Goal: Task Accomplishment & Management: Use online tool/utility

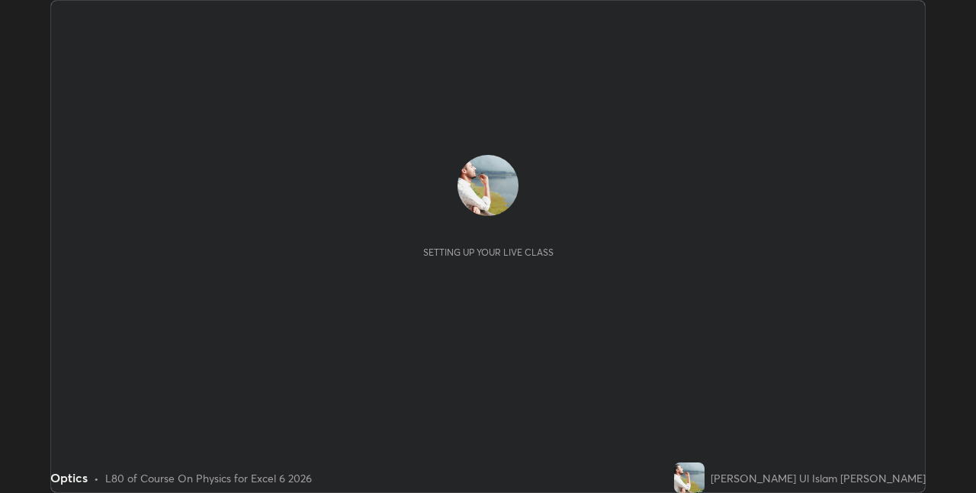
scroll to position [493, 976]
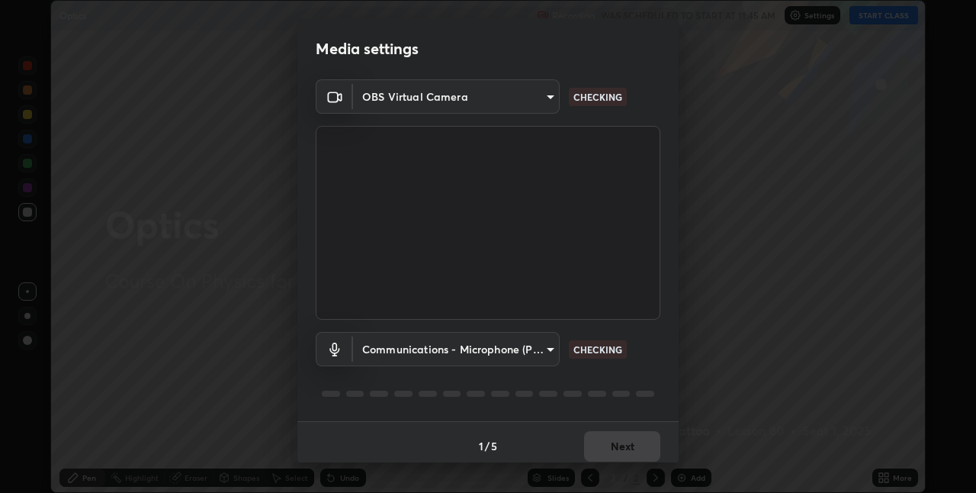
type input "e74ca63ae388f954bfaf6653c56e5440299f2e2585bfa252c10ec08d26b876d3"
type input "communications"
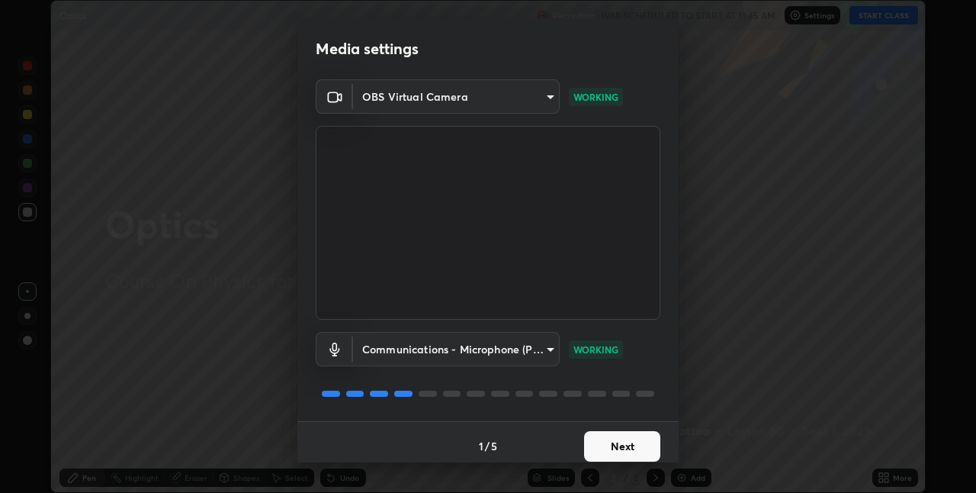
click at [643, 442] on button "Next" at bounding box center [622, 446] width 76 height 31
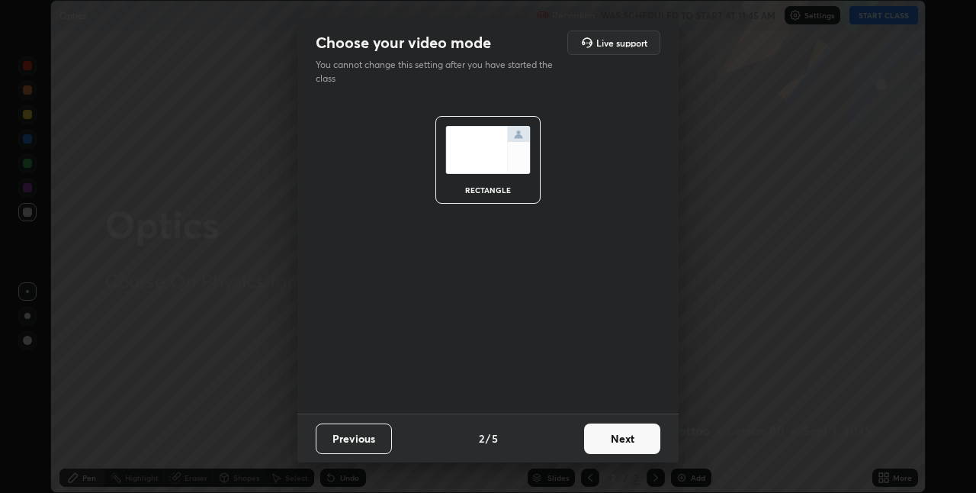
click at [637, 437] on button "Next" at bounding box center [622, 438] width 76 height 31
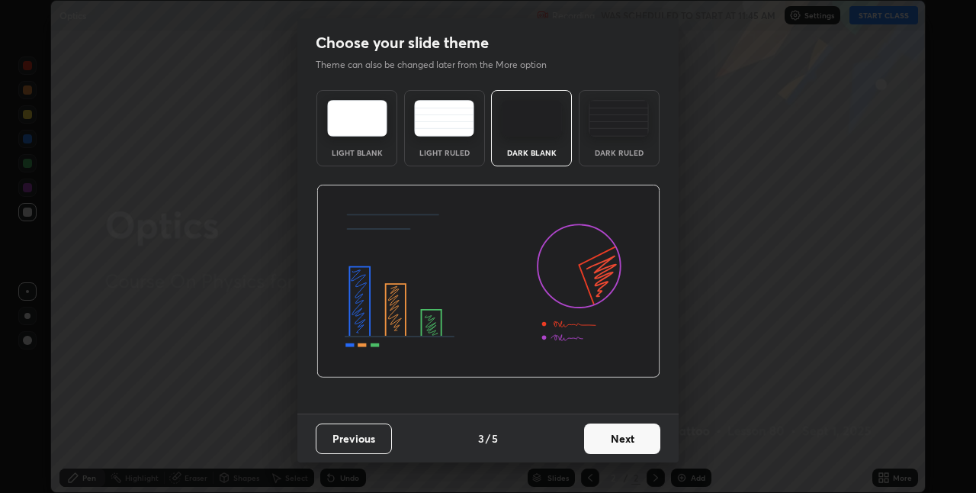
click at [636, 441] on button "Next" at bounding box center [622, 438] width 76 height 31
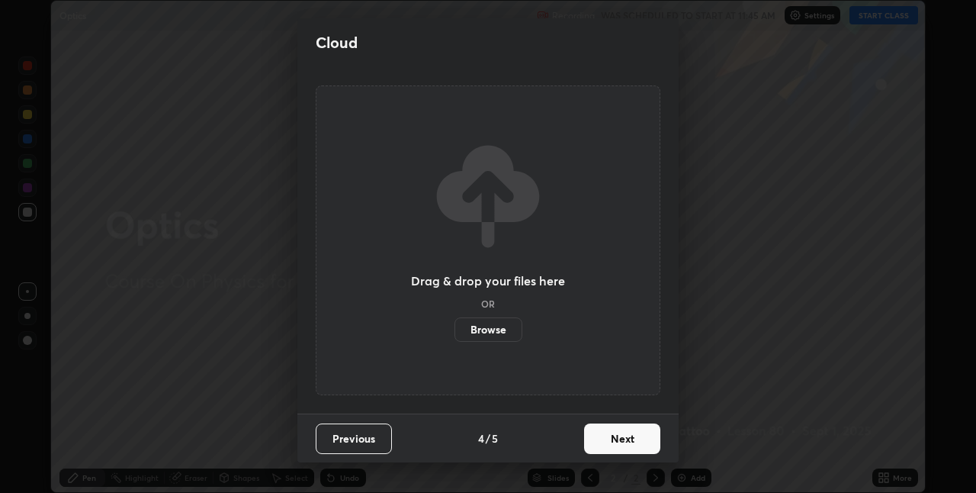
click at [635, 445] on button "Next" at bounding box center [622, 438] width 76 height 31
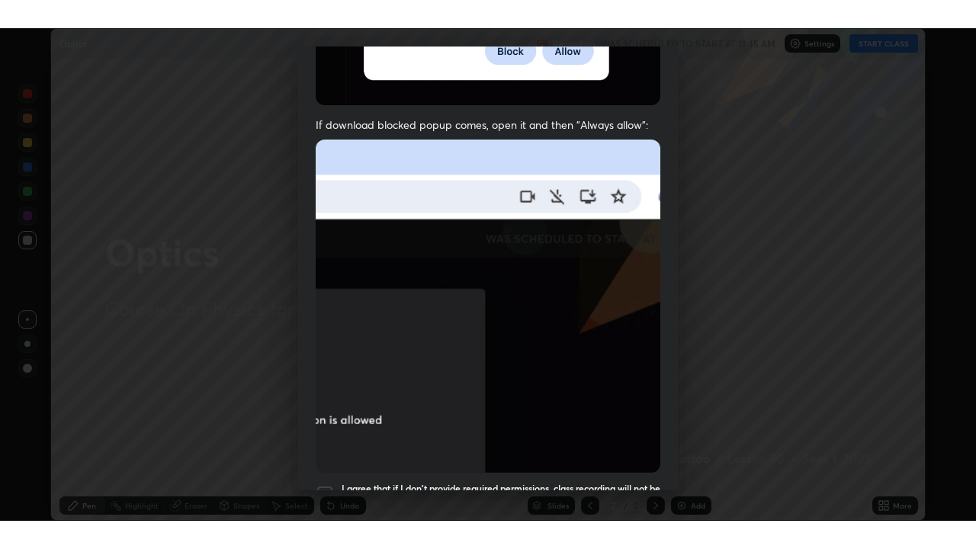
scroll to position [319, 0]
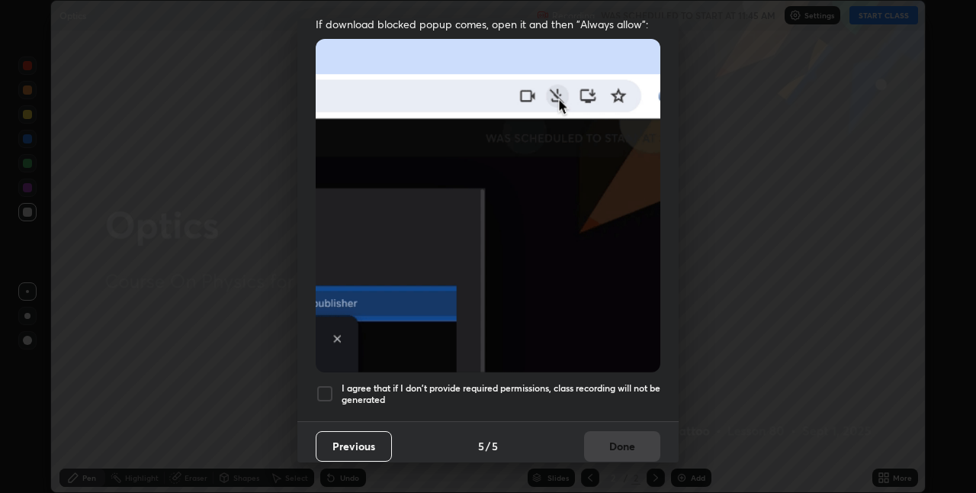
click at [620, 384] on h5 "I agree that if I don't provide required permissions, class recording will not …" at bounding box center [501, 394] width 319 height 24
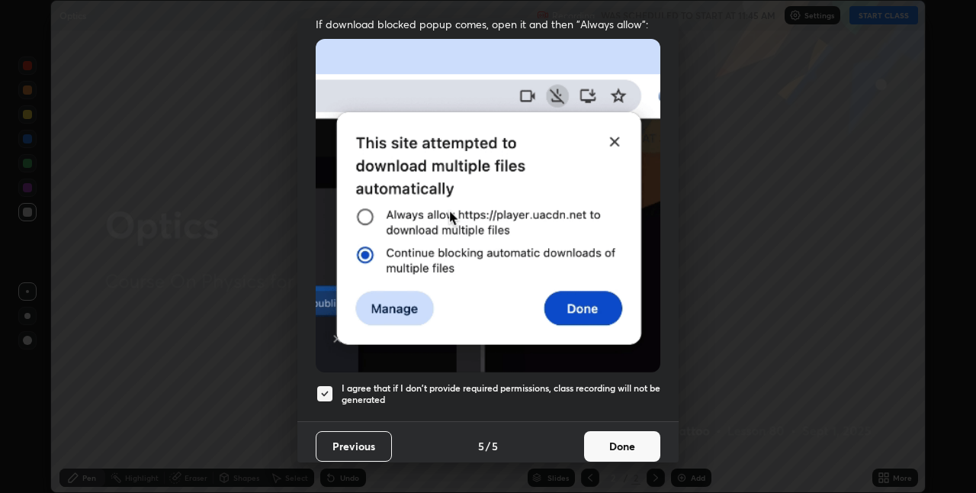
click at [629, 433] on button "Done" at bounding box center [622, 446] width 76 height 31
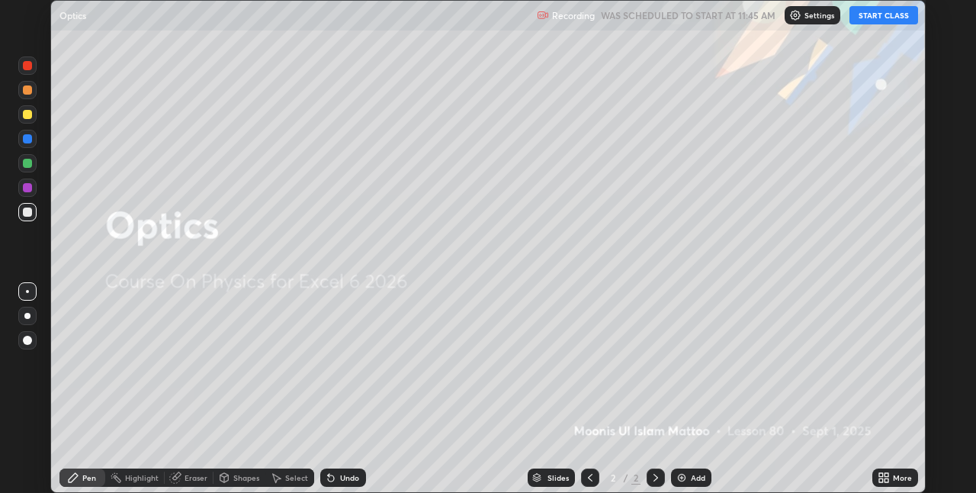
click at [697, 475] on div "Add" at bounding box center [698, 478] width 14 height 8
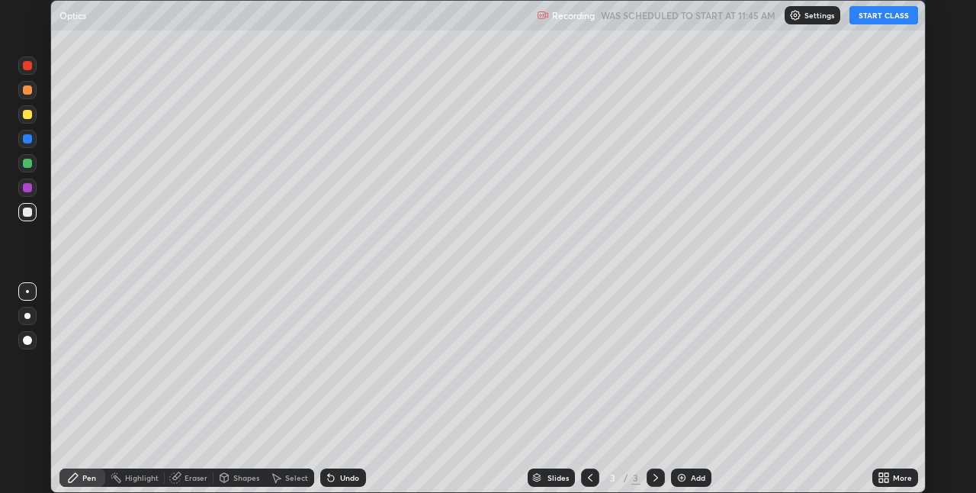
click at [888, 480] on icon at bounding box center [887, 480] width 4 height 4
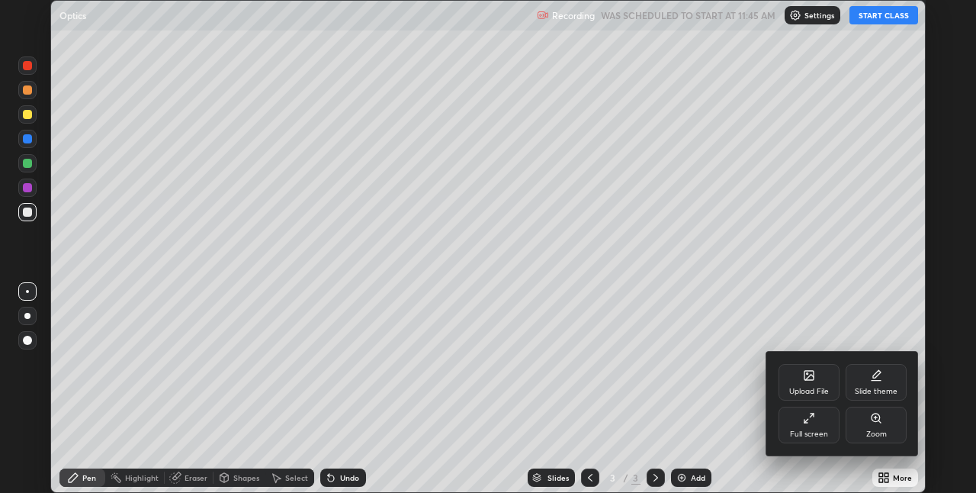
click at [807, 416] on icon at bounding box center [809, 418] width 12 height 12
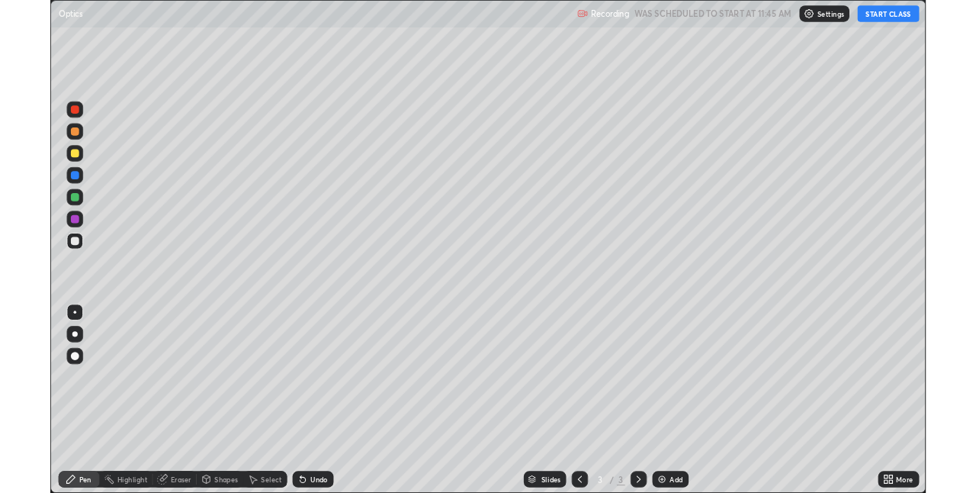
scroll to position [549, 976]
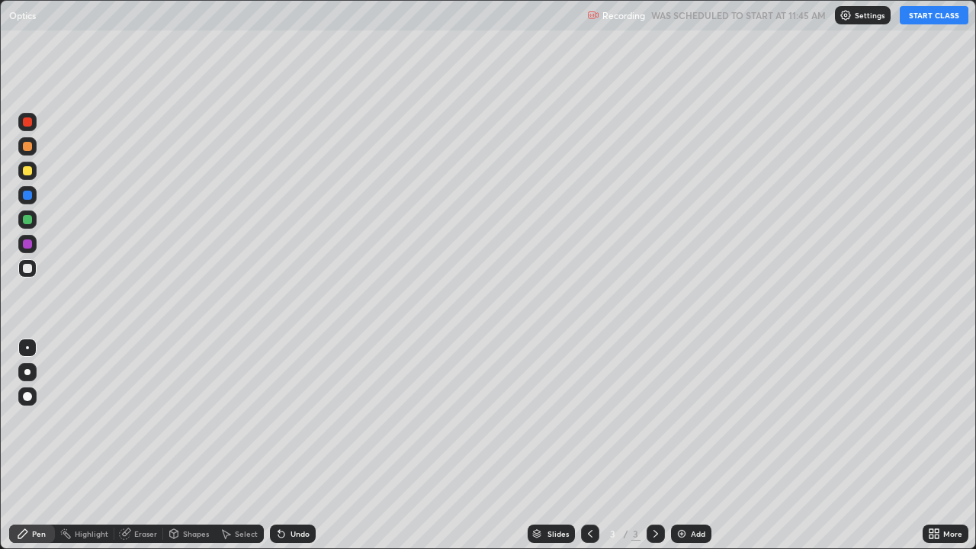
click at [932, 18] on button "START CLASS" at bounding box center [934, 15] width 69 height 18
click at [26, 173] on div at bounding box center [27, 170] width 9 height 9
click at [28, 194] on div at bounding box center [27, 195] width 9 height 9
click at [189, 492] on div "Shapes" at bounding box center [196, 534] width 26 height 8
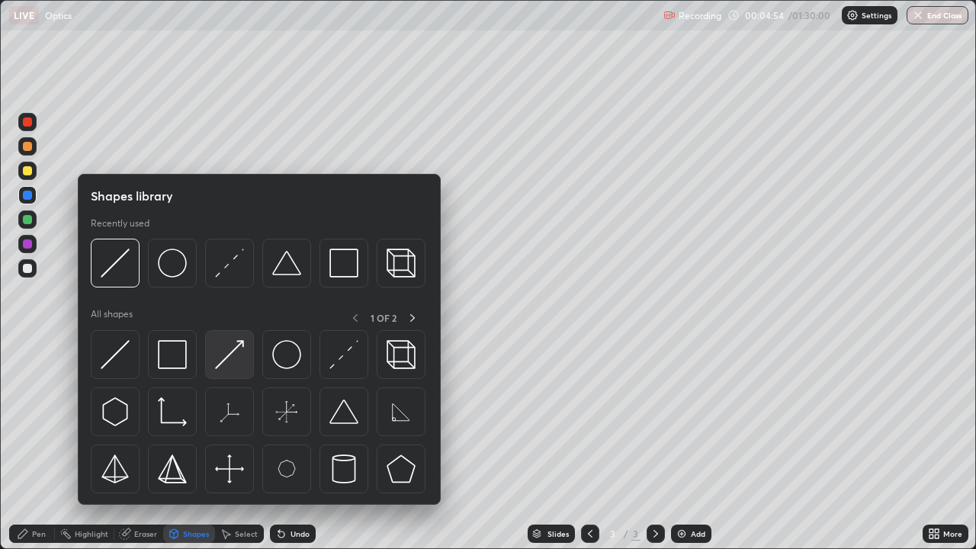
click at [230, 355] on img at bounding box center [229, 354] width 29 height 29
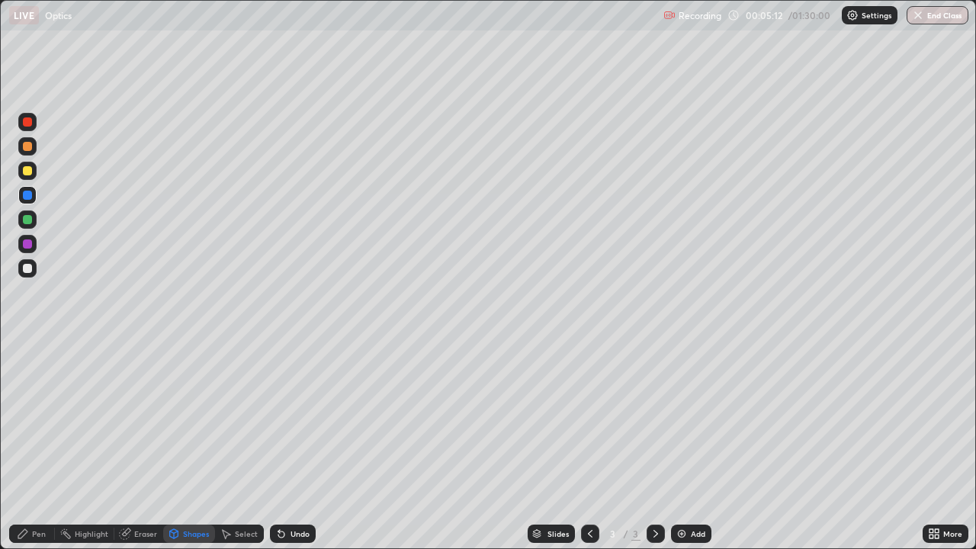
click at [27, 147] on div at bounding box center [27, 146] width 9 height 9
click at [36, 492] on div "Pen" at bounding box center [32, 534] width 46 height 18
click at [196, 492] on div "Shapes" at bounding box center [196, 534] width 26 height 8
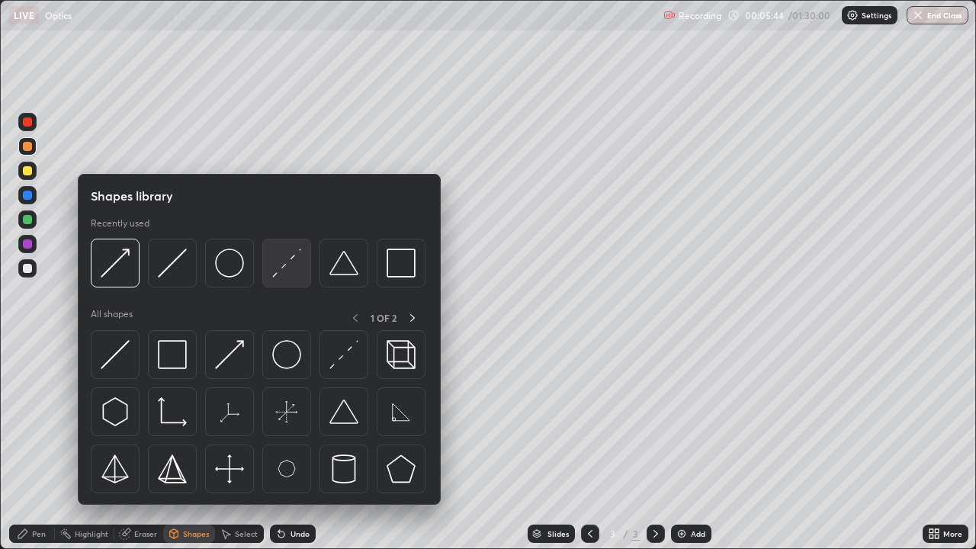
click at [278, 268] on img at bounding box center [286, 263] width 29 height 29
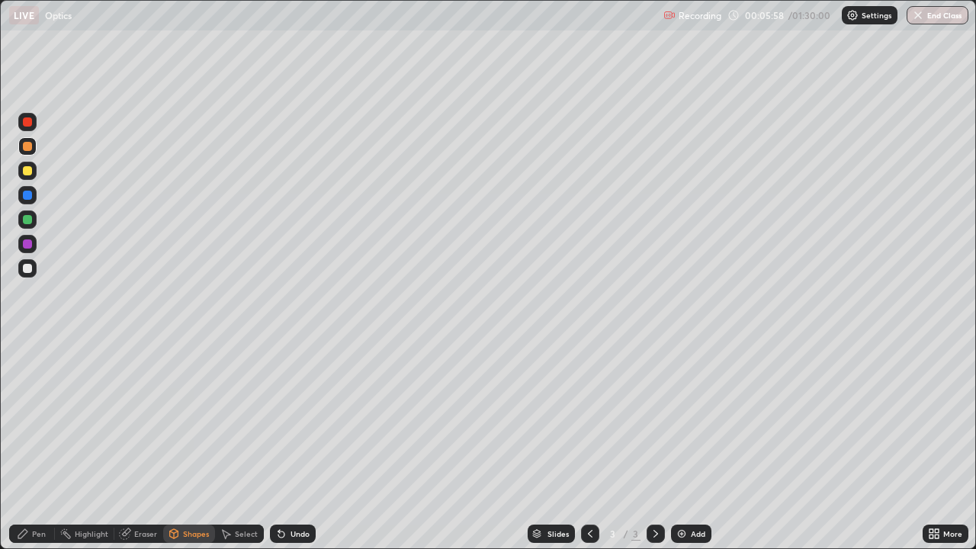
click at [27, 492] on icon at bounding box center [23, 534] width 12 height 12
click at [28, 219] on div at bounding box center [27, 219] width 9 height 9
click at [195, 492] on div "Shapes" at bounding box center [196, 534] width 26 height 8
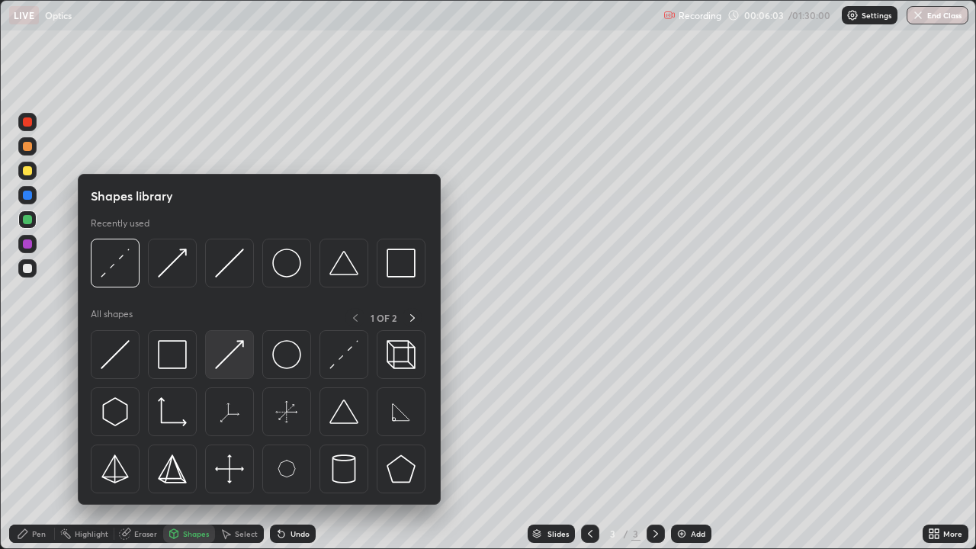
click at [226, 359] on img at bounding box center [229, 354] width 29 height 29
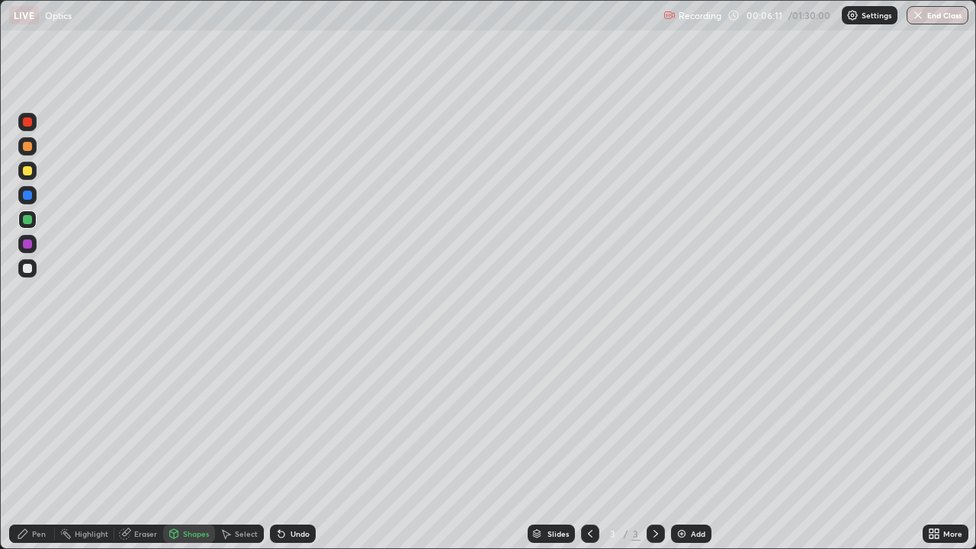
click at [33, 492] on div "Pen" at bounding box center [39, 534] width 14 height 8
click at [28, 268] on div at bounding box center [27, 268] width 9 height 9
click at [204, 492] on div "Shapes" at bounding box center [196, 534] width 26 height 8
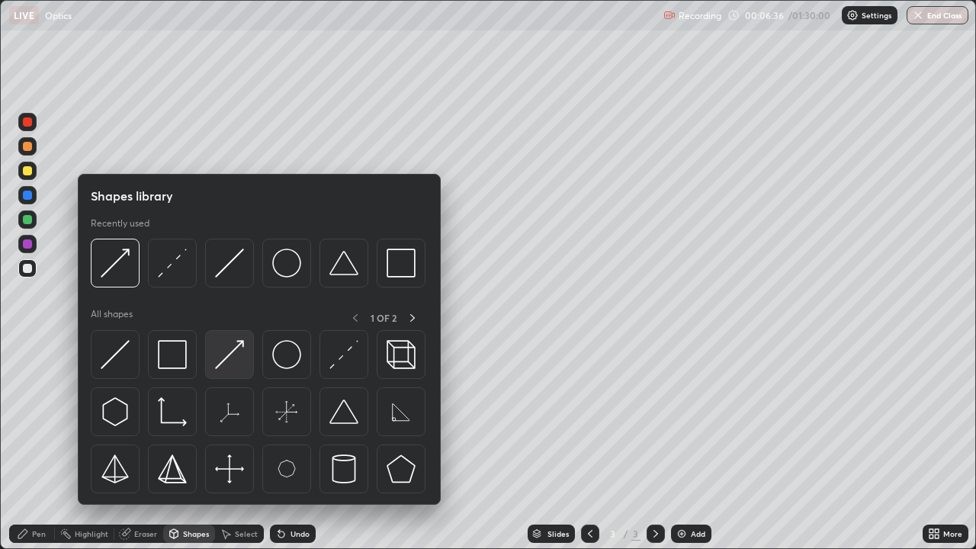
click at [231, 354] on img at bounding box center [229, 354] width 29 height 29
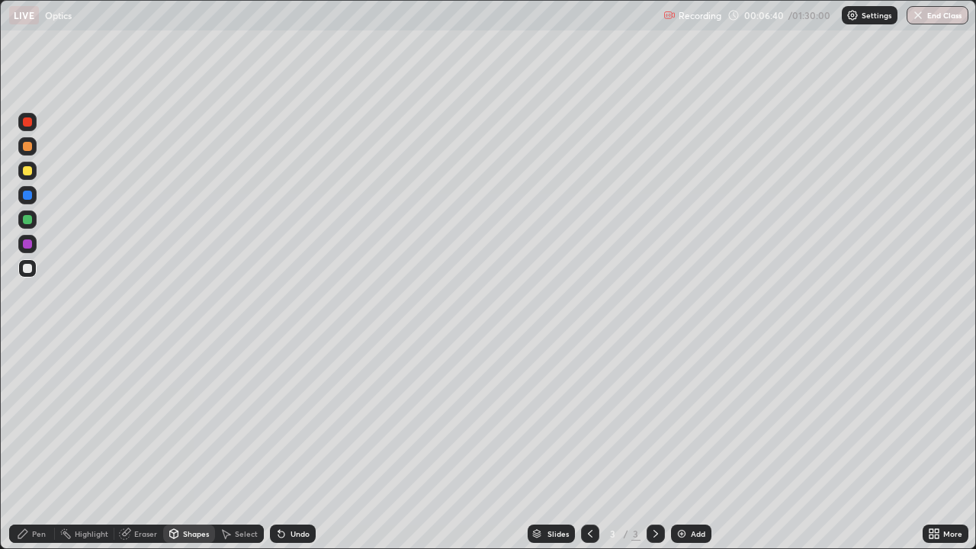
click at [35, 492] on div "Pen" at bounding box center [39, 534] width 14 height 8
click at [147, 492] on div "Eraser" at bounding box center [145, 534] width 23 height 8
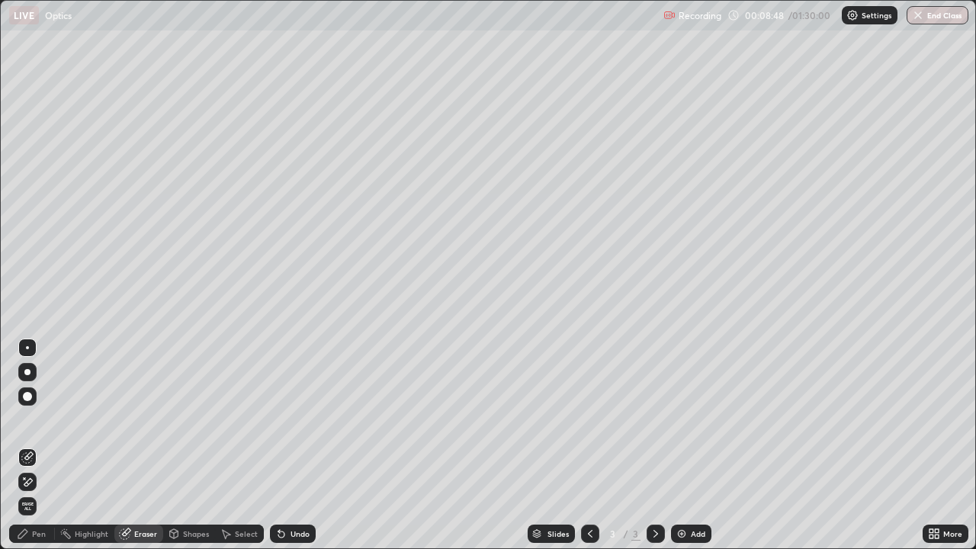
click at [29, 492] on div "Pen" at bounding box center [32, 534] width 46 height 18
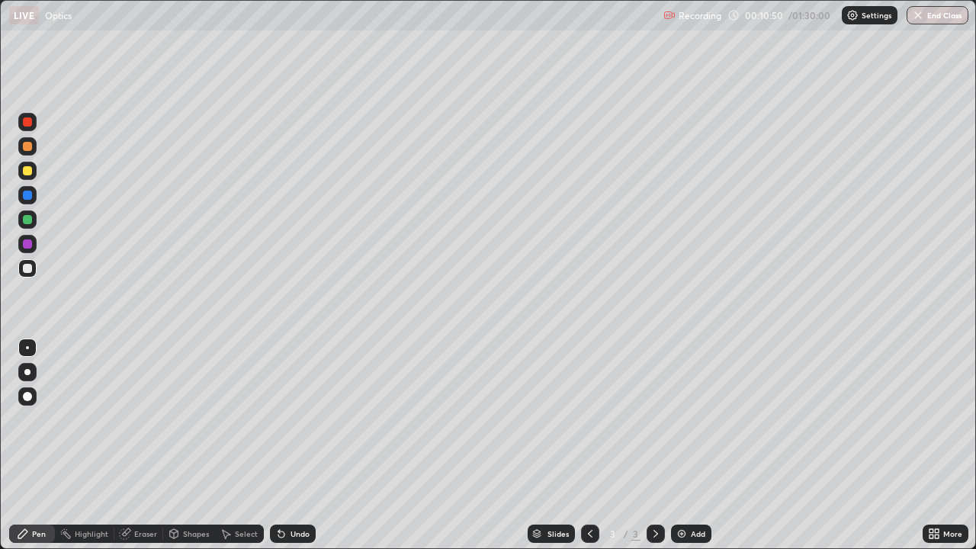
click at [685, 492] on div "Add" at bounding box center [691, 534] width 40 height 18
click at [588, 492] on icon at bounding box center [590, 534] width 12 height 12
click at [654, 492] on icon at bounding box center [656, 534] width 12 height 12
click at [589, 492] on icon at bounding box center [590, 534] width 12 height 12
click at [652, 492] on icon at bounding box center [656, 534] width 12 height 12
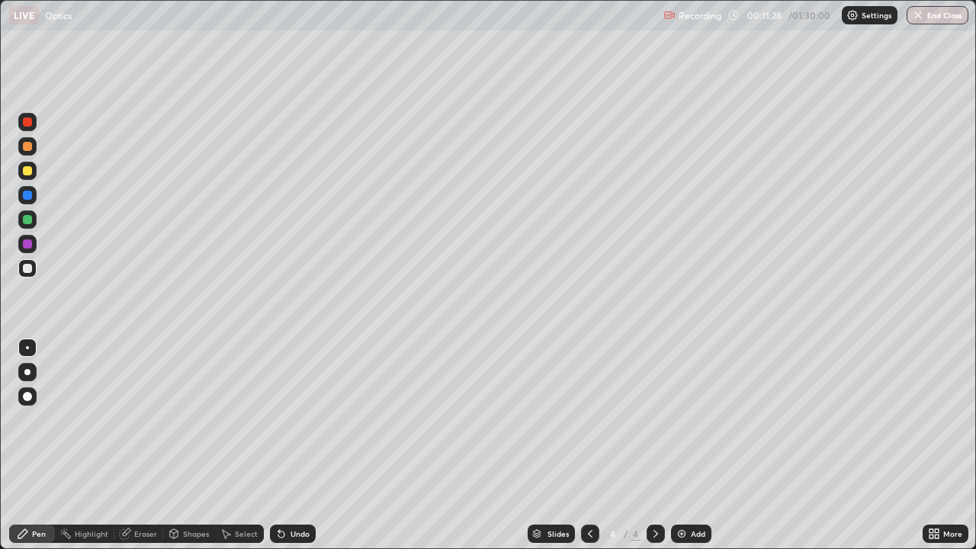
click at [27, 195] on div at bounding box center [27, 195] width 9 height 9
click at [589, 492] on icon at bounding box center [590, 534] width 12 height 12
click at [654, 492] on icon at bounding box center [656, 534] width 12 height 12
click at [23, 268] on div at bounding box center [27, 268] width 9 height 9
click at [28, 244] on div at bounding box center [27, 244] width 9 height 9
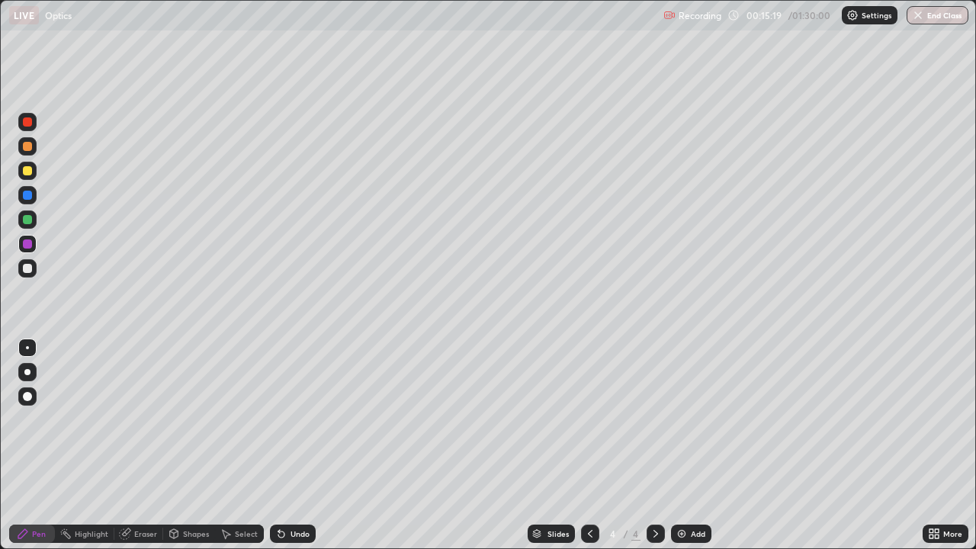
click at [27, 245] on div at bounding box center [27, 244] width 9 height 9
click at [586, 492] on div at bounding box center [590, 534] width 18 height 31
click at [31, 121] on div at bounding box center [27, 121] width 9 height 9
click at [655, 492] on icon at bounding box center [656, 534] width 12 height 12
click at [654, 492] on icon at bounding box center [656, 534] width 12 height 12
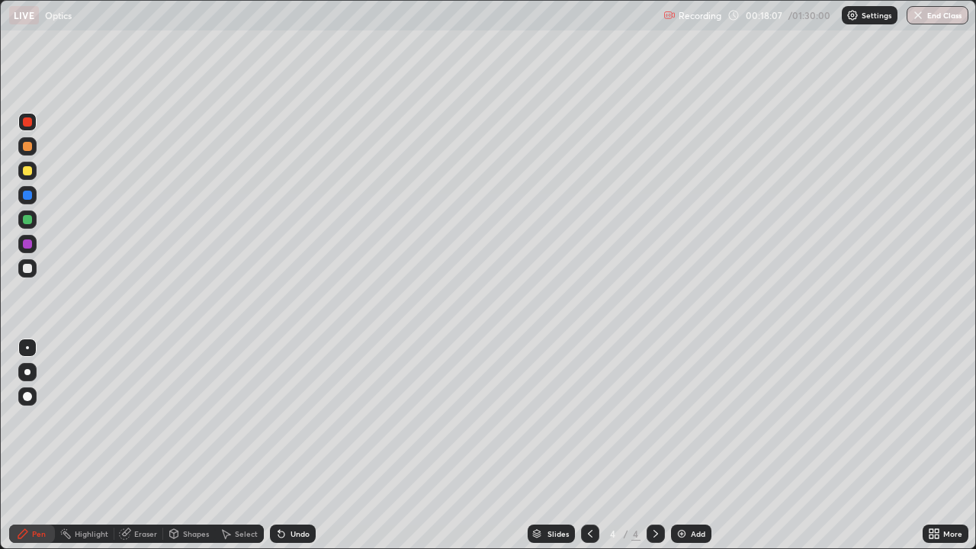
click at [587, 492] on icon at bounding box center [590, 534] width 12 height 12
click at [652, 492] on icon at bounding box center [656, 534] width 12 height 12
click at [687, 492] on div "Add" at bounding box center [691, 534] width 40 height 18
click at [188, 492] on div "Shapes" at bounding box center [196, 534] width 26 height 8
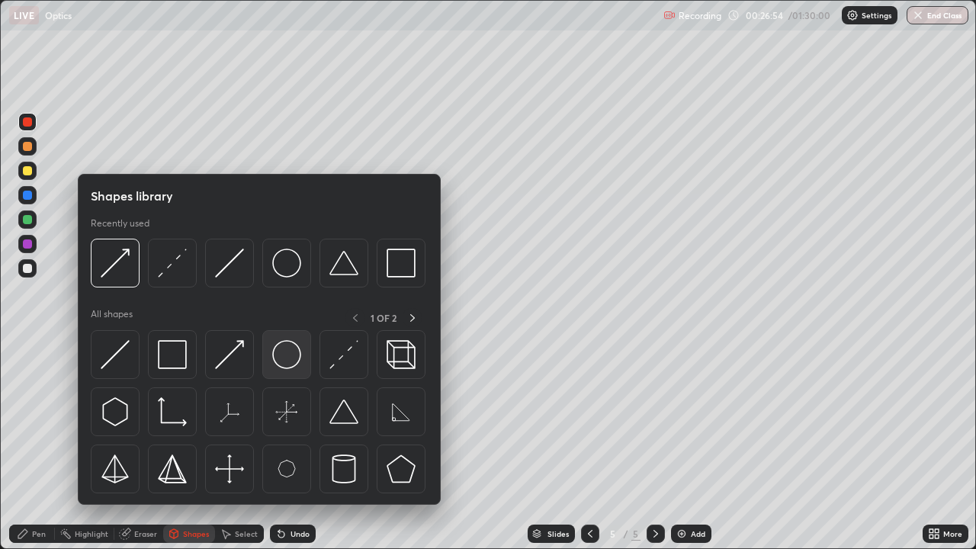
click at [283, 350] on img at bounding box center [286, 354] width 29 height 29
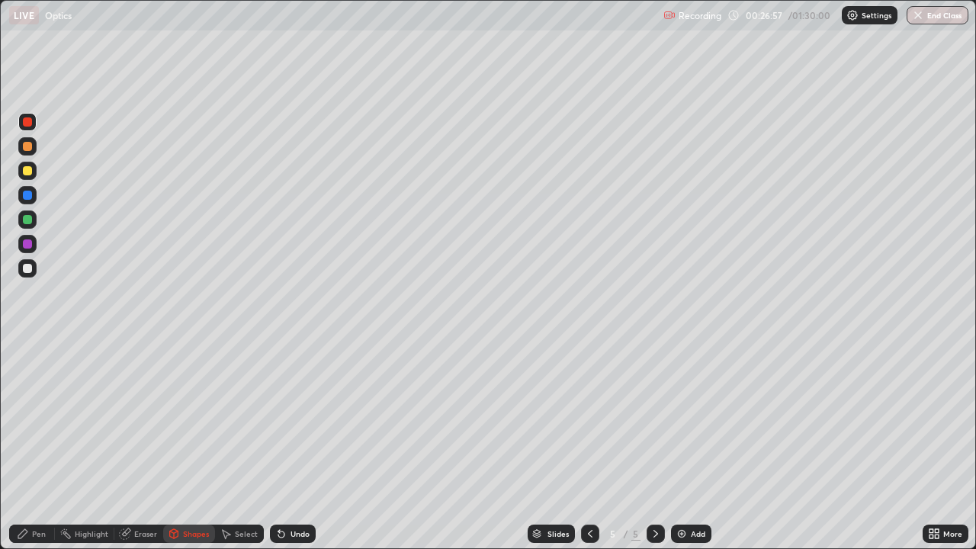
click at [44, 492] on div "Pen" at bounding box center [39, 534] width 14 height 8
click at [27, 245] on div at bounding box center [27, 244] width 9 height 9
click at [28, 220] on div at bounding box center [27, 219] width 9 height 9
click at [31, 174] on div at bounding box center [27, 170] width 9 height 9
click at [299, 492] on div "Undo" at bounding box center [300, 534] width 19 height 8
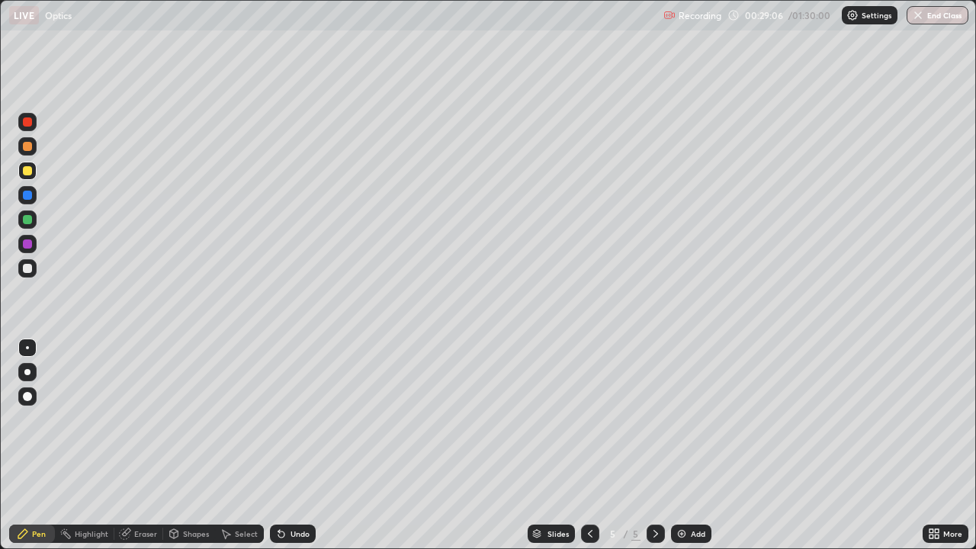
click at [300, 492] on div "Undo" at bounding box center [300, 534] width 19 height 8
click at [27, 267] on div at bounding box center [27, 268] width 9 height 9
click at [29, 269] on div at bounding box center [27, 268] width 9 height 9
click at [27, 247] on div at bounding box center [27, 244] width 9 height 9
click at [654, 492] on icon at bounding box center [656, 534] width 12 height 12
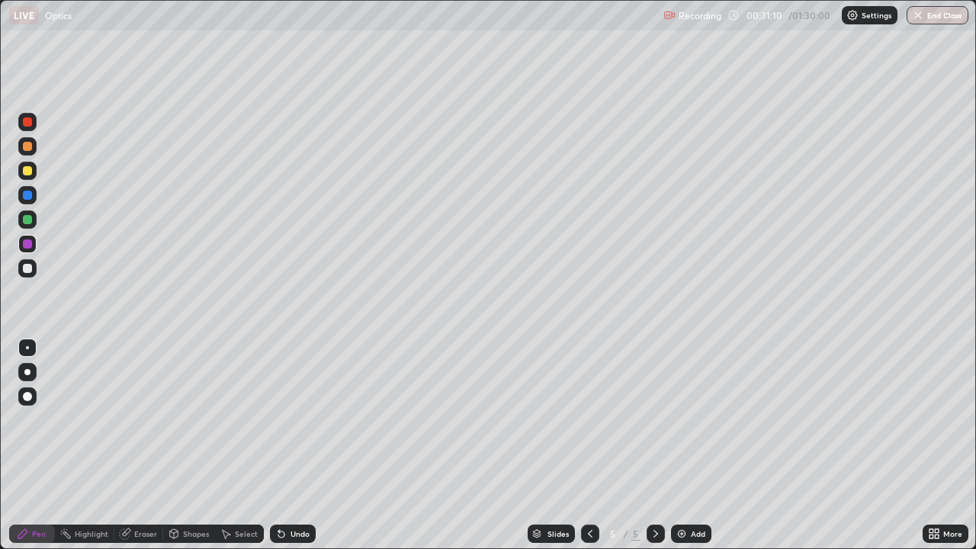
click at [688, 492] on div "Add" at bounding box center [691, 534] width 40 height 18
click at [37, 492] on div "Pen" at bounding box center [39, 534] width 14 height 8
click at [191, 492] on div "Shapes" at bounding box center [196, 534] width 26 height 8
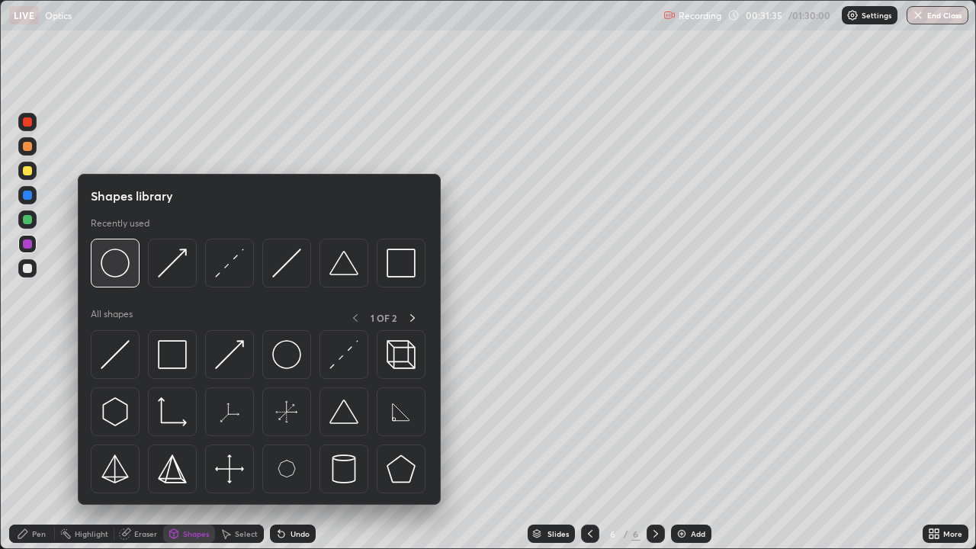
click at [128, 269] on img at bounding box center [115, 263] width 29 height 29
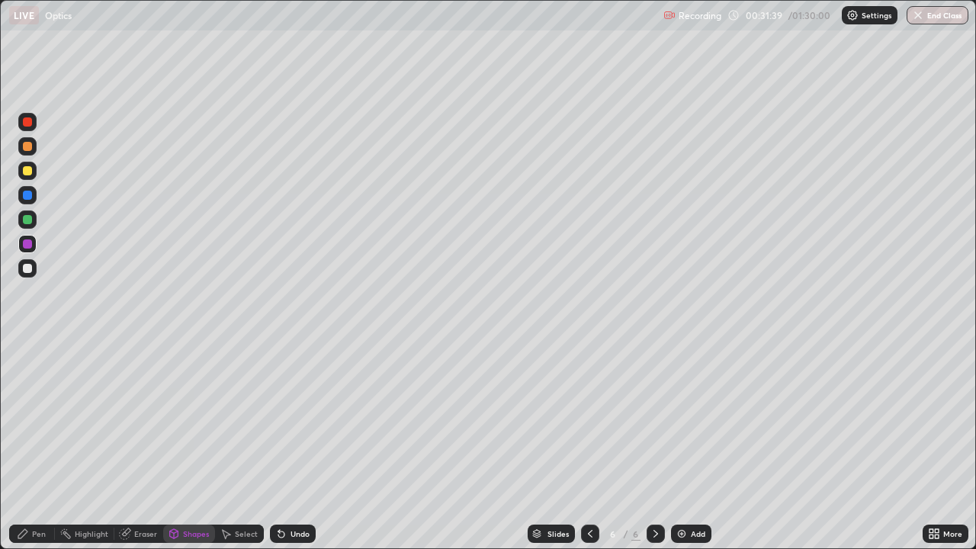
click at [35, 492] on div "Pen" at bounding box center [39, 534] width 14 height 8
click at [28, 269] on div at bounding box center [27, 268] width 9 height 9
click at [192, 492] on div "Shapes" at bounding box center [196, 534] width 26 height 8
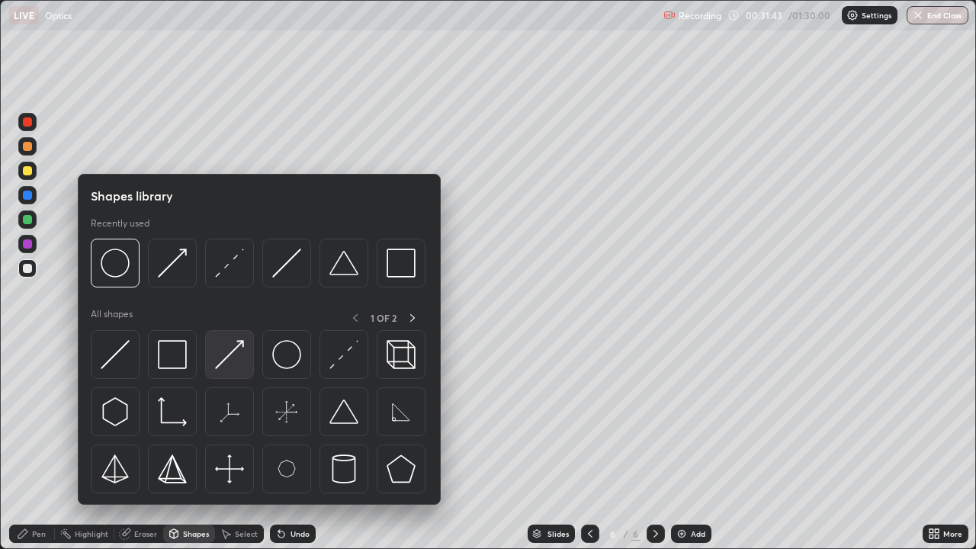
click at [231, 355] on img at bounding box center [229, 354] width 29 height 29
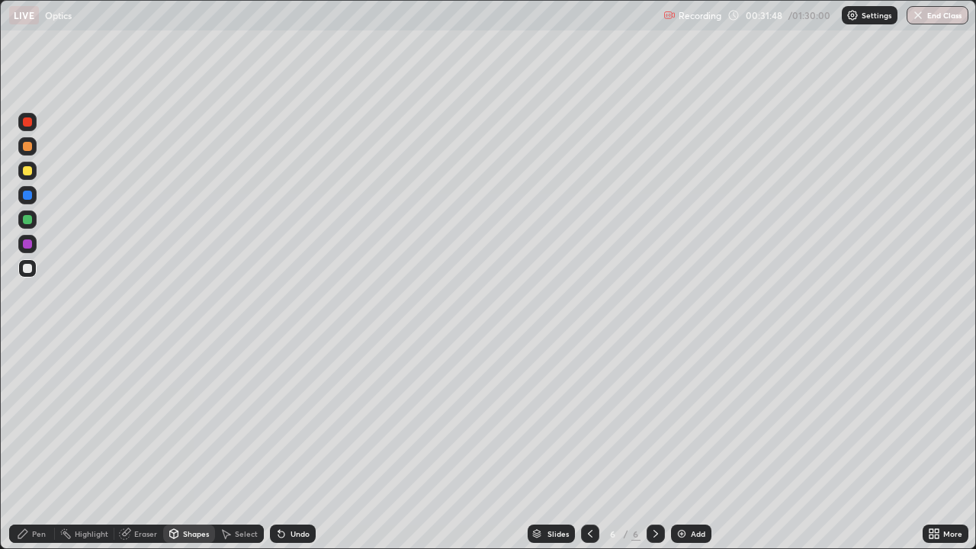
click at [35, 492] on div "Pen" at bounding box center [39, 534] width 14 height 8
click at [27, 247] on div at bounding box center [27, 244] width 9 height 9
click at [28, 170] on div at bounding box center [27, 170] width 9 height 9
click at [203, 492] on div "Shapes" at bounding box center [196, 534] width 26 height 8
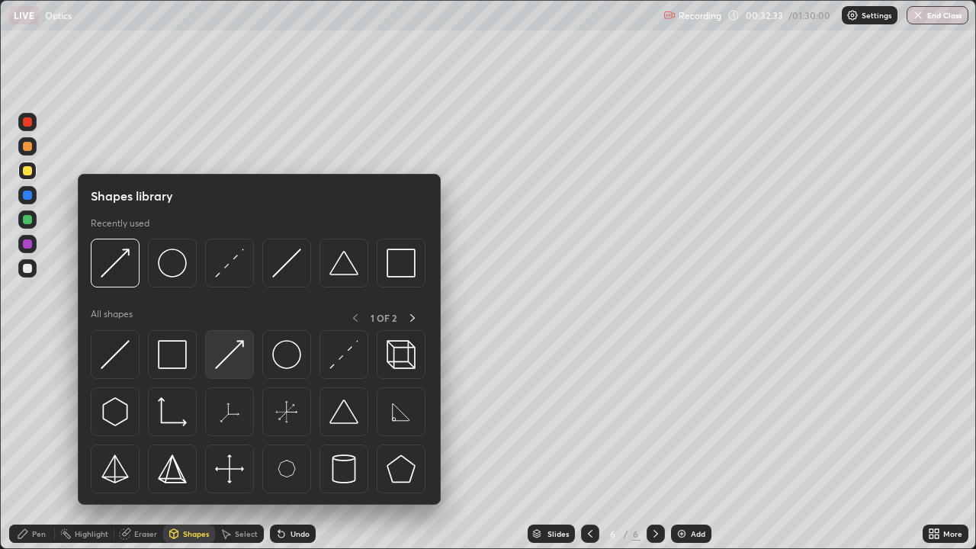
click at [233, 351] on img at bounding box center [229, 354] width 29 height 29
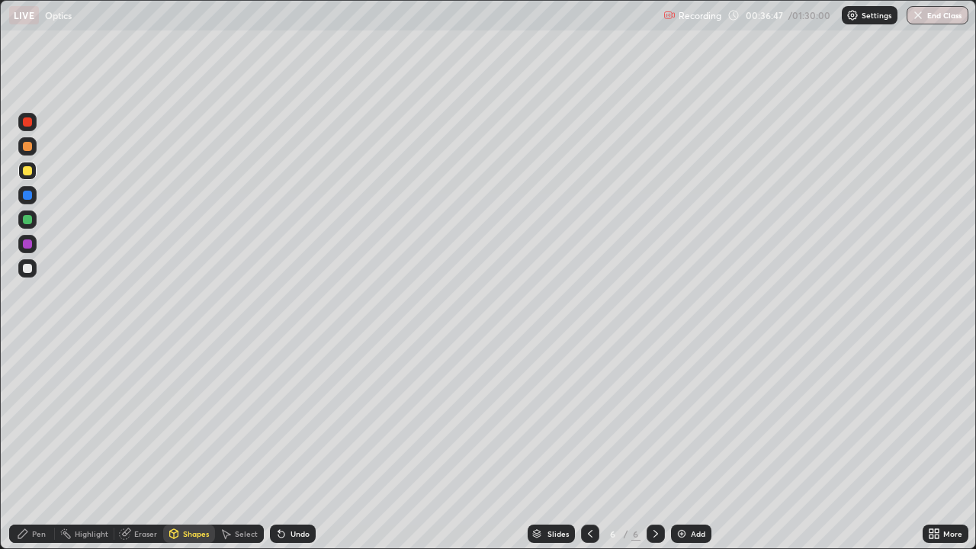
click at [28, 201] on div at bounding box center [27, 195] width 18 height 18
click at [189, 492] on div "Shapes" at bounding box center [196, 534] width 26 height 8
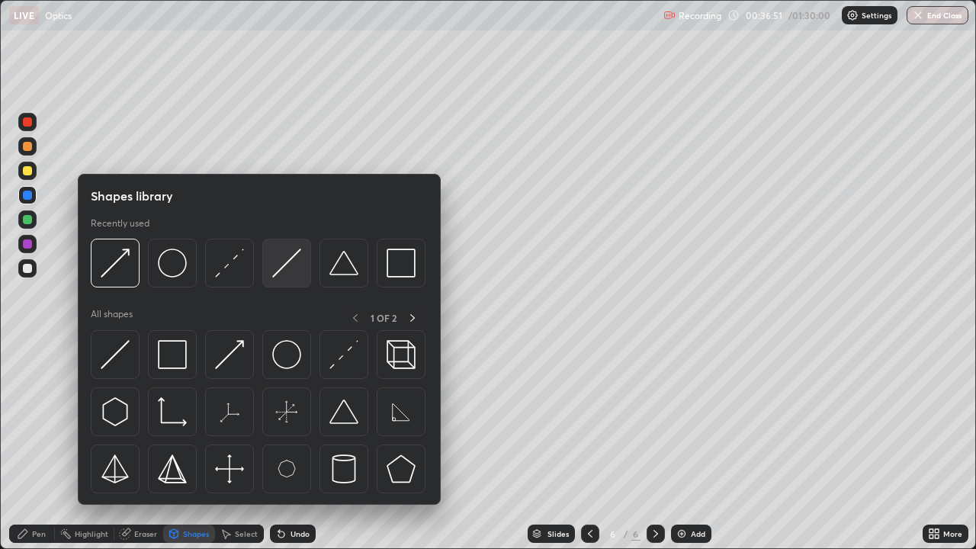
click at [290, 271] on img at bounding box center [286, 263] width 29 height 29
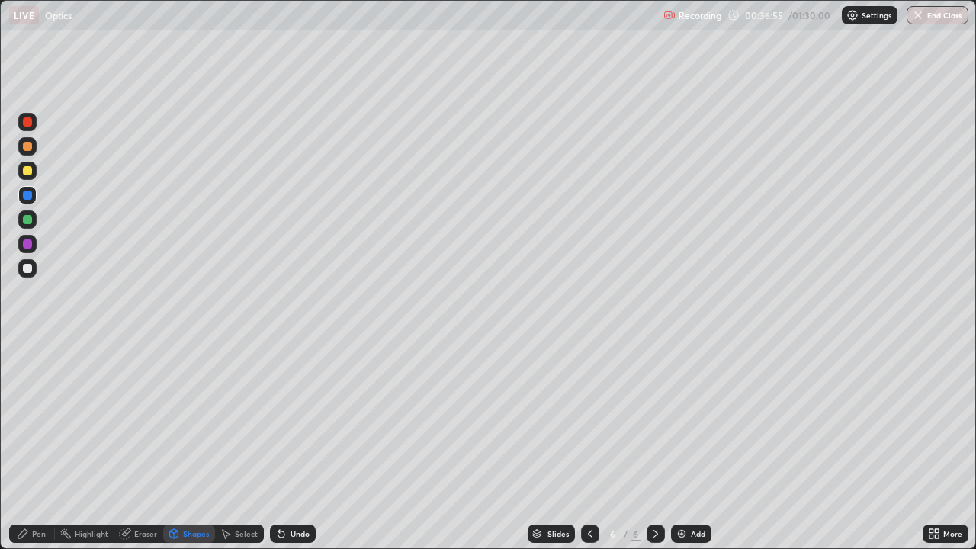
click at [37, 492] on div "Pen" at bounding box center [39, 534] width 14 height 8
click at [194, 492] on div "Shapes" at bounding box center [196, 534] width 26 height 8
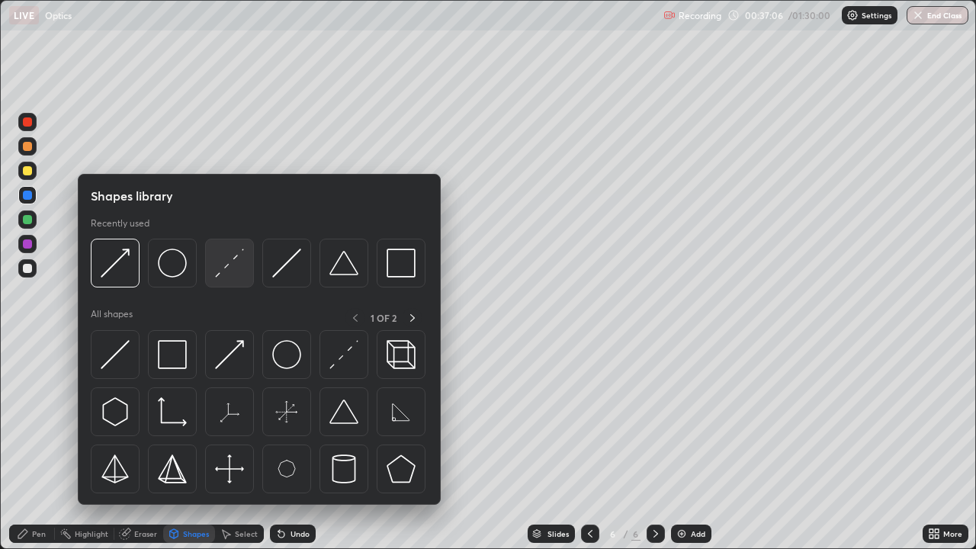
click at [219, 271] on img at bounding box center [229, 263] width 29 height 29
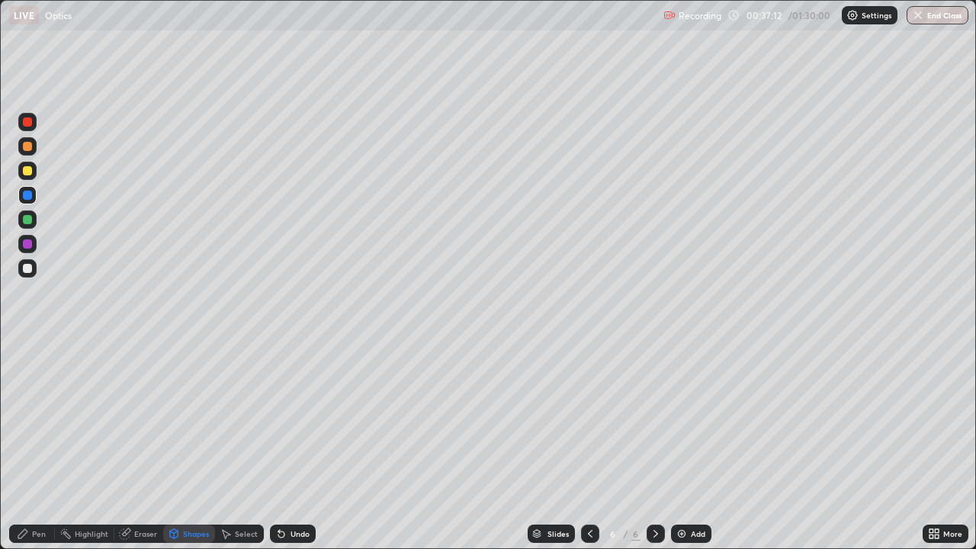
click at [36, 492] on div "Pen" at bounding box center [39, 534] width 14 height 8
click at [188, 492] on div "Shapes" at bounding box center [196, 534] width 26 height 8
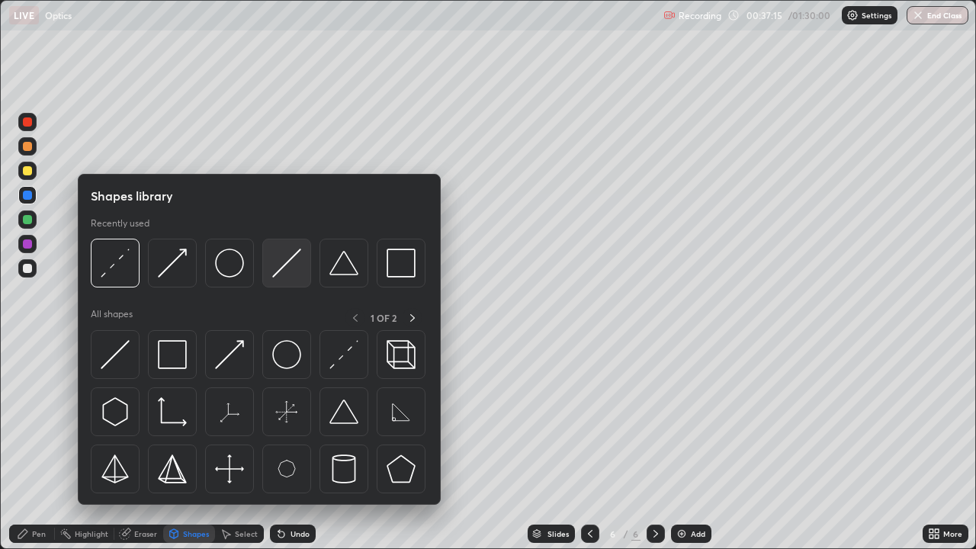
click at [281, 265] on img at bounding box center [286, 263] width 29 height 29
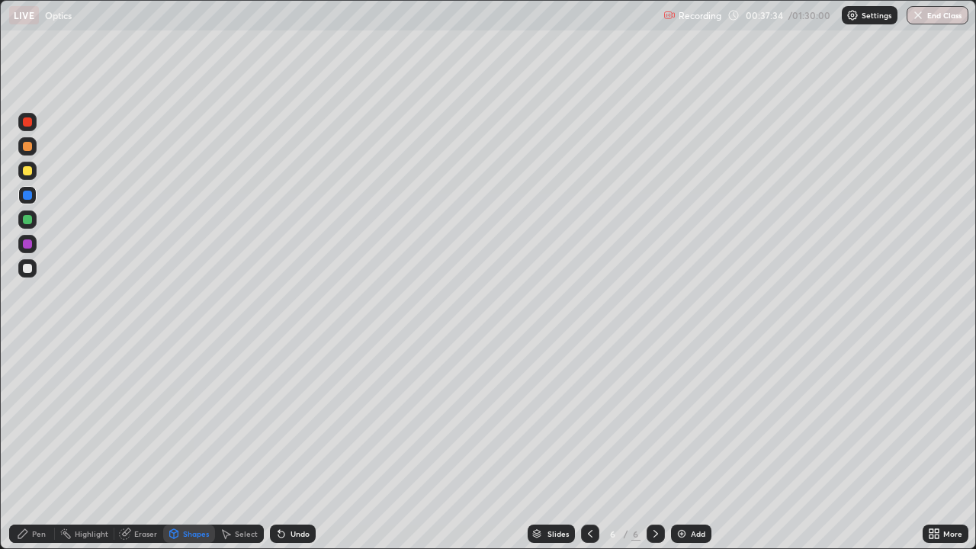
click at [201, 492] on div "Shapes" at bounding box center [196, 534] width 26 height 8
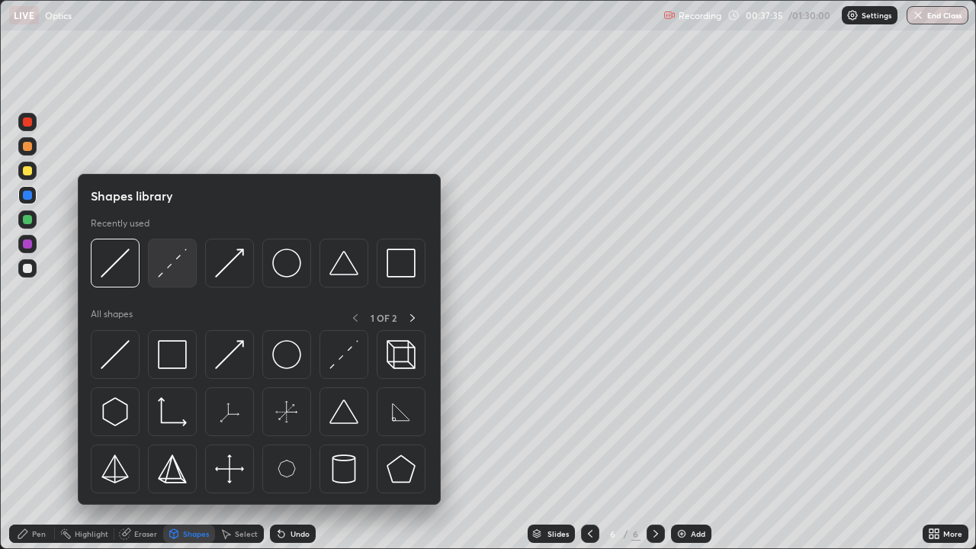
click at [182, 264] on img at bounding box center [172, 263] width 29 height 29
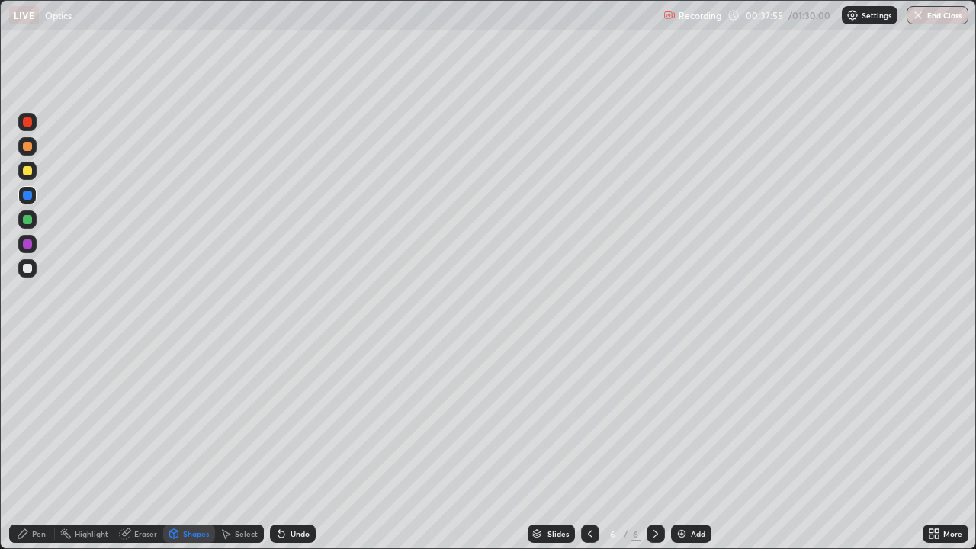
click at [33, 243] on div at bounding box center [27, 244] width 18 height 18
click at [30, 492] on div "Pen" at bounding box center [32, 534] width 46 height 18
click at [27, 270] on div at bounding box center [27, 268] width 9 height 9
click at [27, 220] on div at bounding box center [27, 219] width 9 height 9
click at [29, 129] on div at bounding box center [27, 122] width 18 height 18
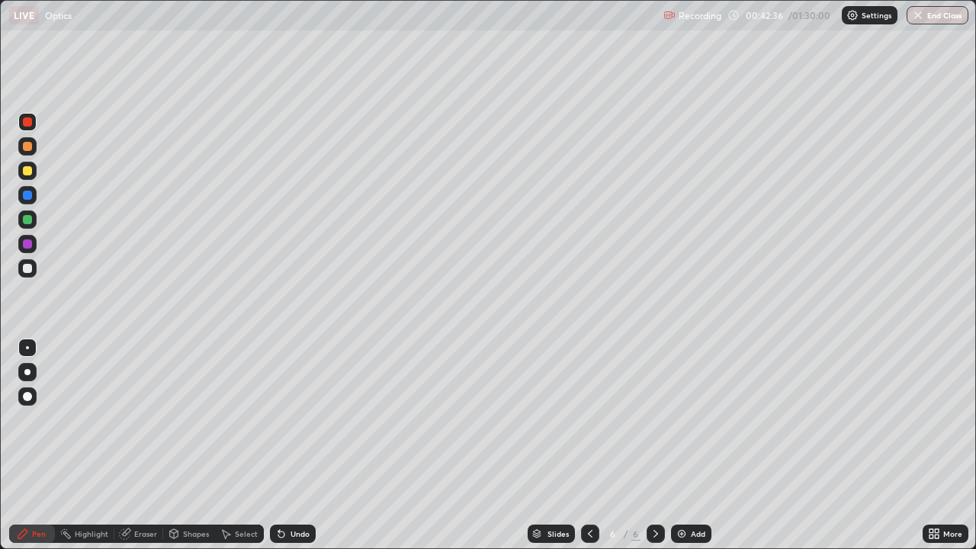
click at [27, 270] on div at bounding box center [27, 268] width 9 height 9
click at [203, 492] on div "Shapes" at bounding box center [196, 534] width 26 height 8
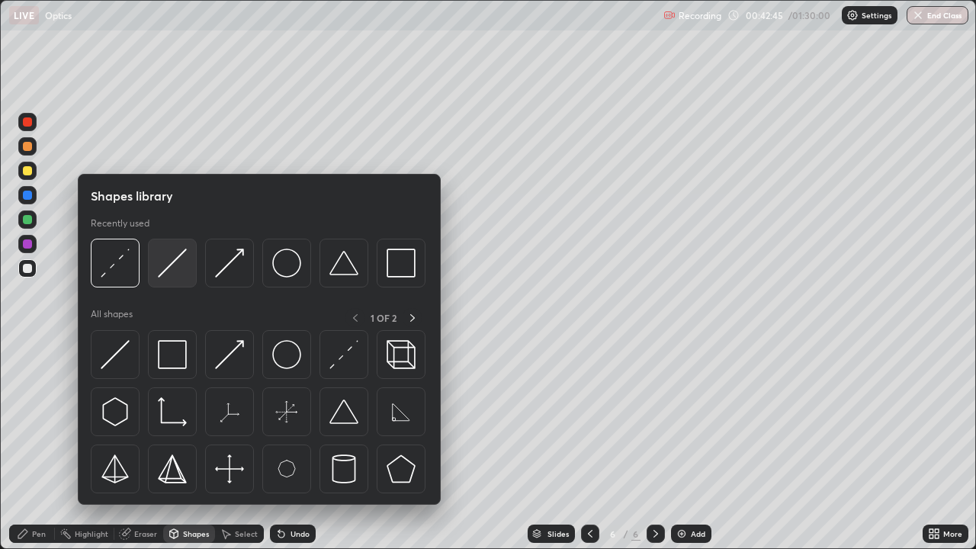
click at [169, 266] on img at bounding box center [172, 263] width 29 height 29
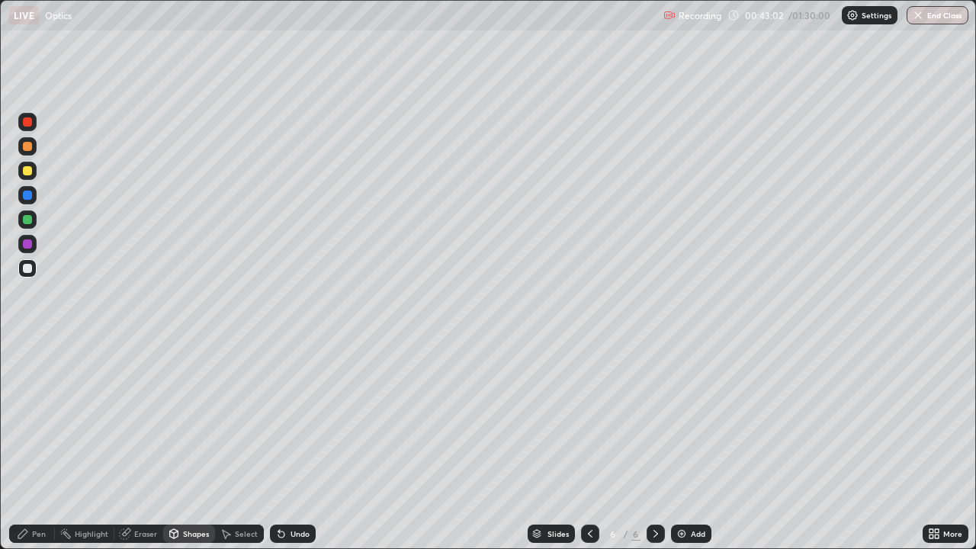
click at [32, 492] on div "Pen" at bounding box center [32, 534] width 46 height 18
click at [654, 492] on icon at bounding box center [656, 534] width 12 height 12
click at [681, 492] on img at bounding box center [682, 534] width 12 height 12
click at [190, 492] on div "Shapes" at bounding box center [196, 534] width 26 height 8
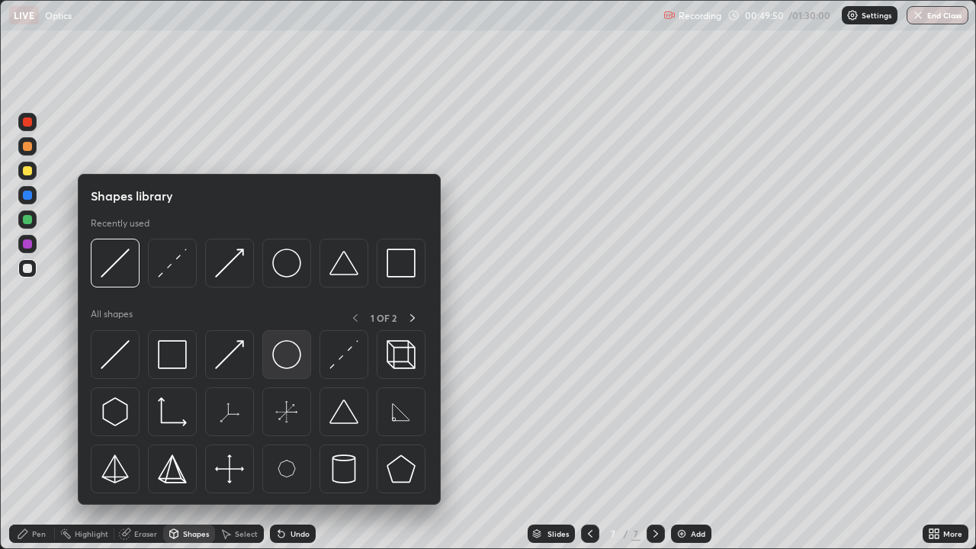
click at [288, 359] on img at bounding box center [286, 354] width 29 height 29
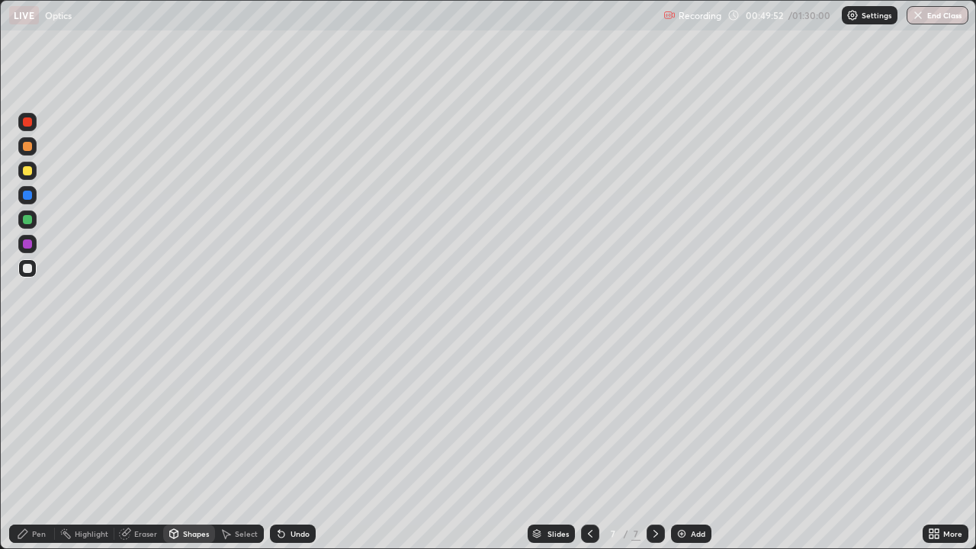
click at [34, 492] on div "Pen" at bounding box center [32, 534] width 46 height 18
click at [25, 246] on div at bounding box center [27, 244] width 9 height 9
click at [31, 219] on div at bounding box center [27, 219] width 9 height 9
click at [197, 492] on div "Shapes" at bounding box center [196, 534] width 26 height 8
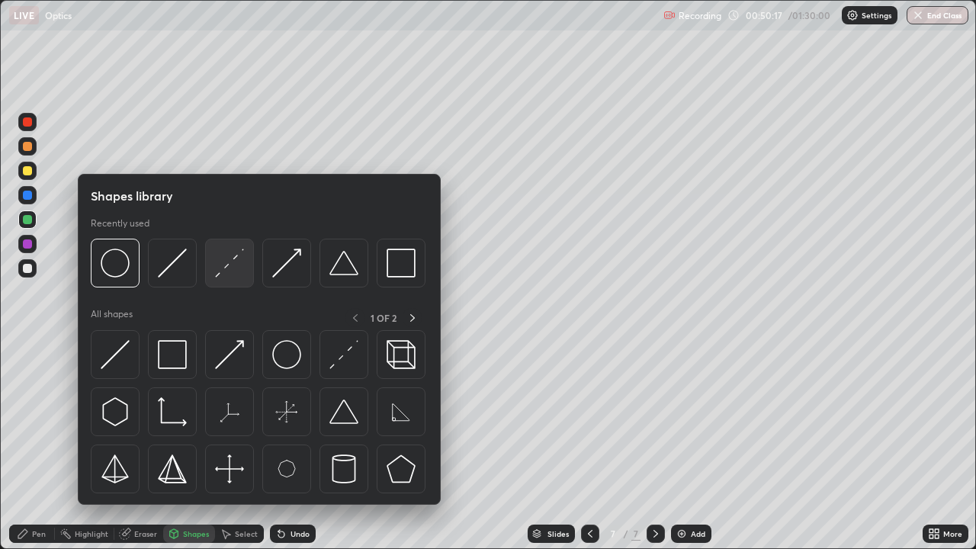
click at [233, 269] on img at bounding box center [229, 263] width 29 height 29
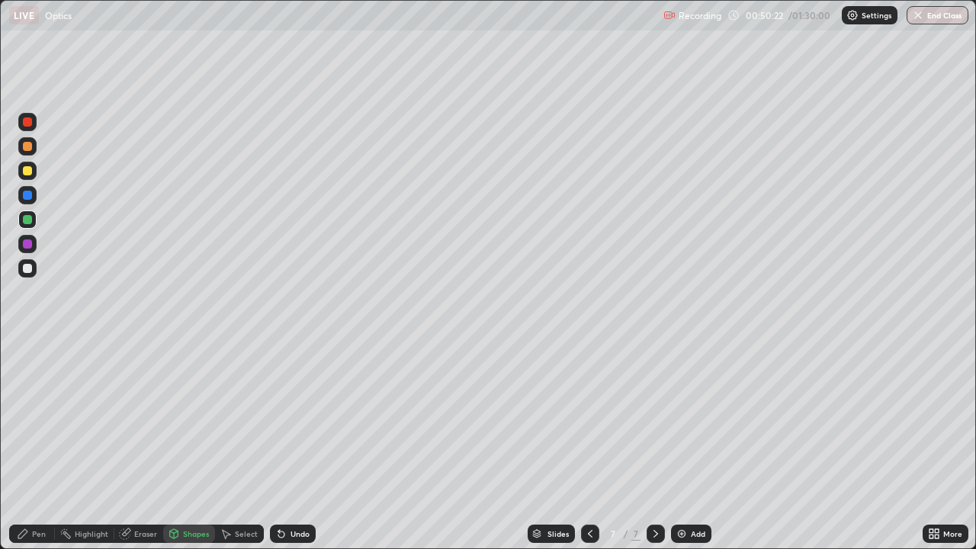
click at [36, 492] on div "Pen" at bounding box center [39, 534] width 14 height 8
click at [29, 222] on div at bounding box center [27, 219] width 9 height 9
click at [203, 492] on div "Shapes" at bounding box center [189, 534] width 52 height 18
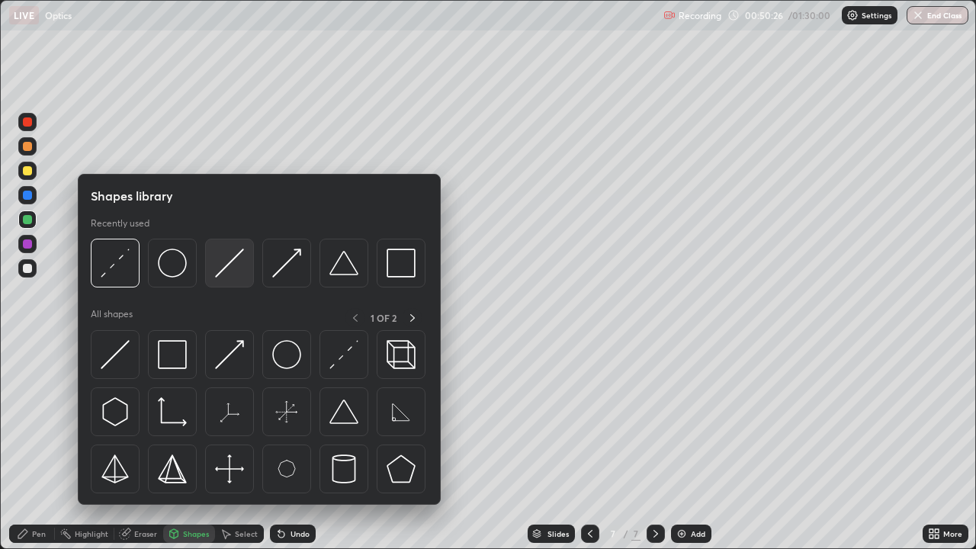
click at [222, 273] on img at bounding box center [229, 263] width 29 height 29
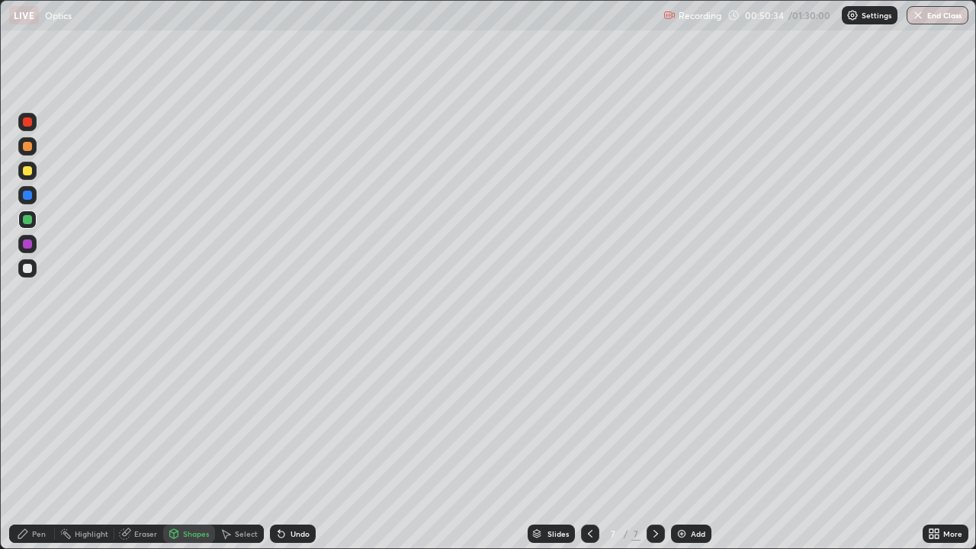
click at [27, 492] on icon at bounding box center [23, 534] width 12 height 12
click at [150, 492] on div "Eraser" at bounding box center [145, 534] width 23 height 8
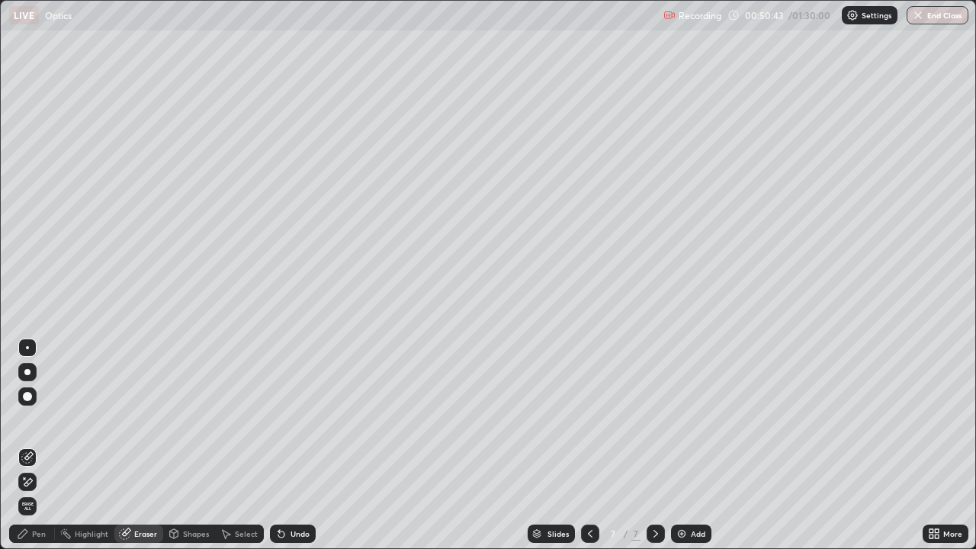
click at [197, 492] on div "Shapes" at bounding box center [196, 534] width 26 height 8
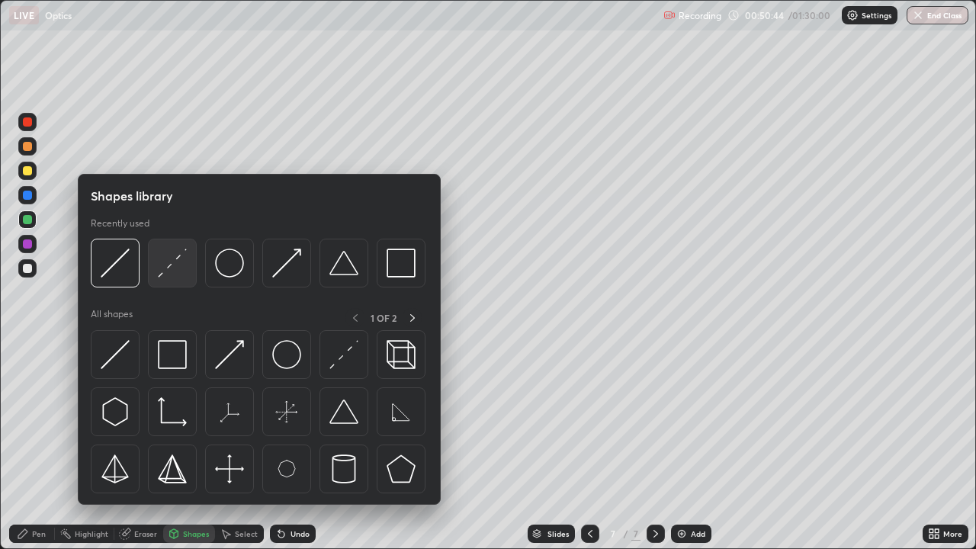
click at [172, 268] on img at bounding box center [172, 263] width 29 height 29
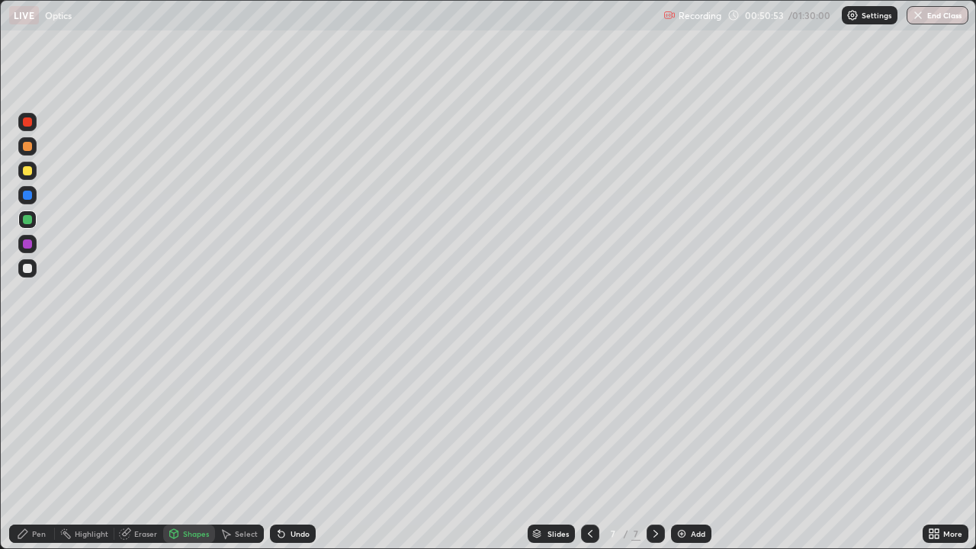
click at [25, 492] on icon at bounding box center [22, 533] width 9 height 9
click at [191, 492] on div "Shapes" at bounding box center [196, 534] width 26 height 8
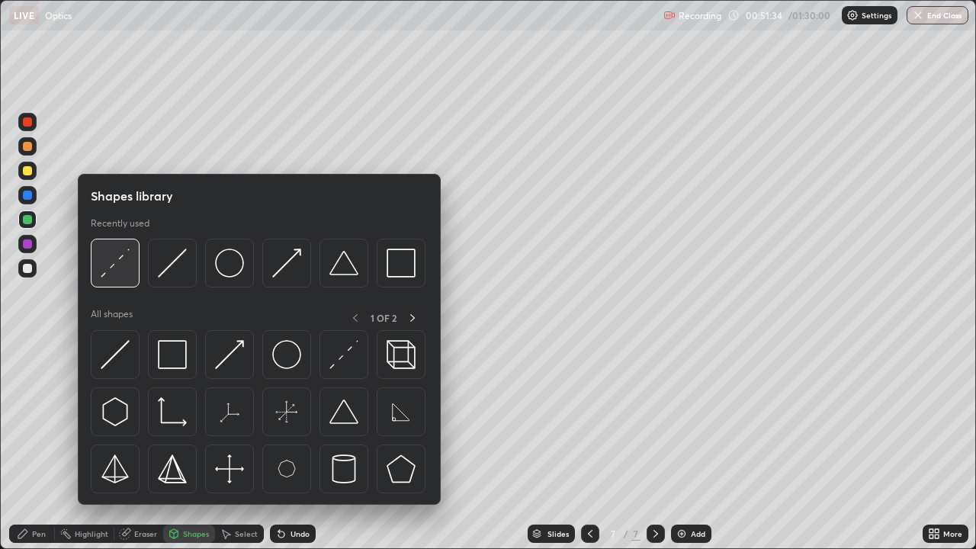
click at [125, 266] on img at bounding box center [115, 263] width 29 height 29
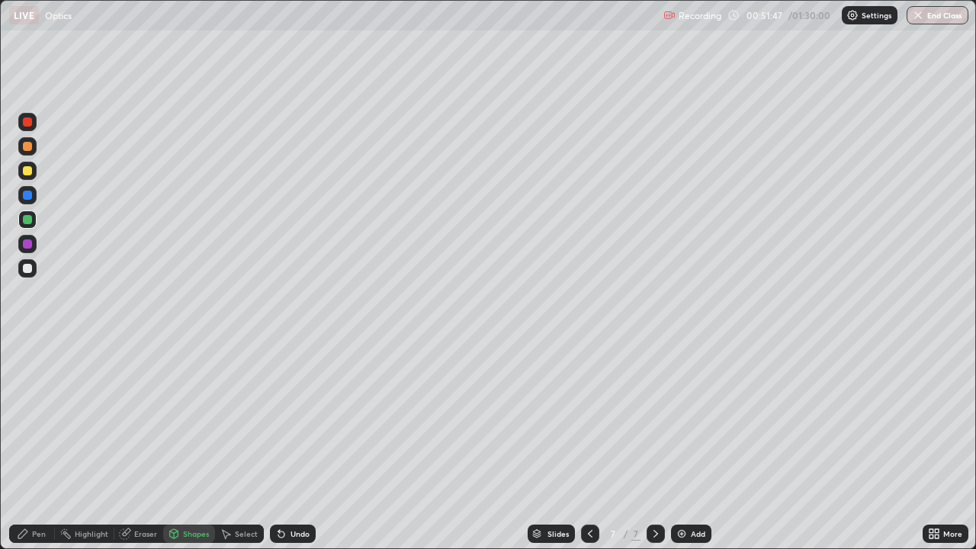
click at [47, 492] on div "Pen" at bounding box center [32, 534] width 46 height 18
click at [29, 266] on div at bounding box center [27, 268] width 9 height 9
click at [146, 492] on div "Eraser" at bounding box center [145, 534] width 23 height 8
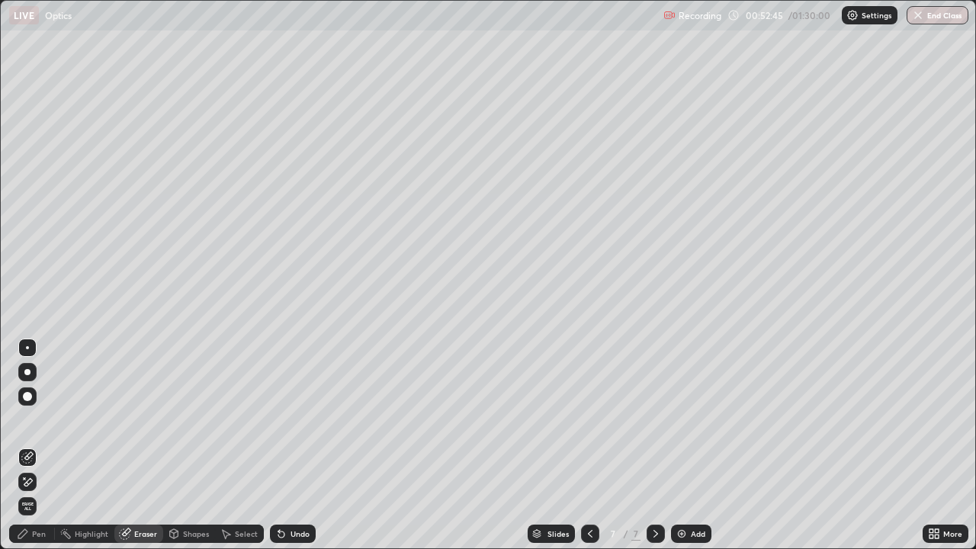
click at [47, 492] on div "Pen" at bounding box center [32, 534] width 46 height 18
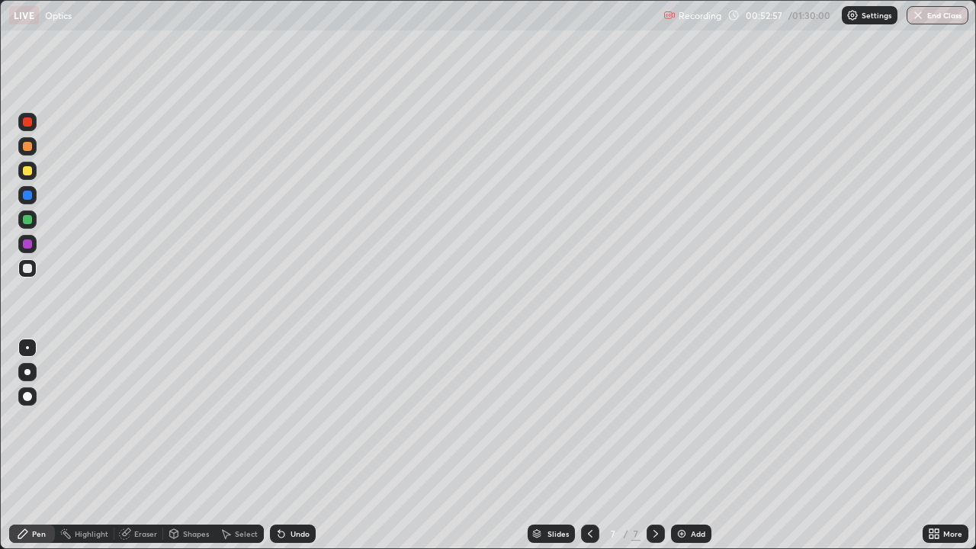
click at [195, 492] on div "Shapes" at bounding box center [196, 534] width 26 height 8
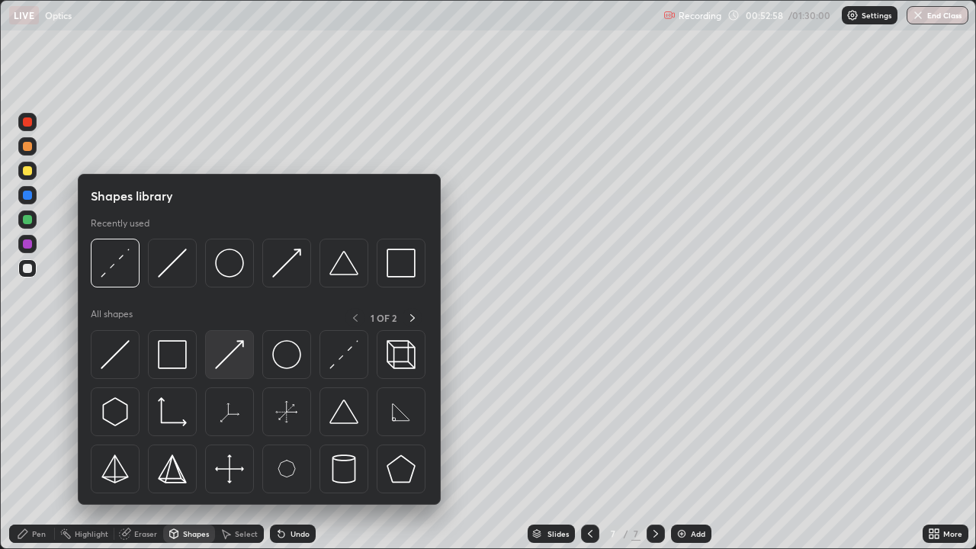
click at [230, 357] on img at bounding box center [229, 354] width 29 height 29
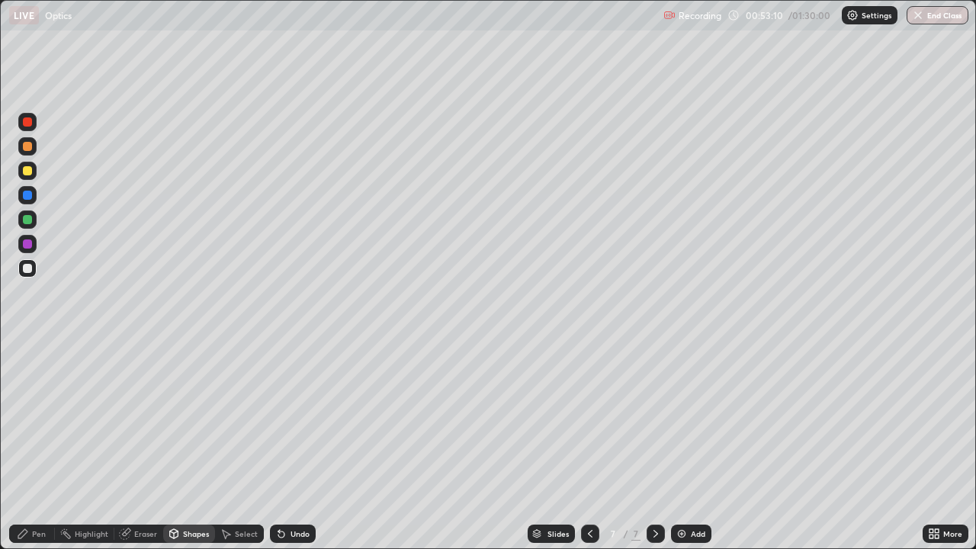
click at [30, 492] on div "Pen" at bounding box center [32, 534] width 46 height 18
click at [683, 492] on img at bounding box center [682, 534] width 12 height 12
click at [29, 269] on div at bounding box center [27, 268] width 9 height 9
click at [178, 492] on icon at bounding box center [174, 534] width 12 height 12
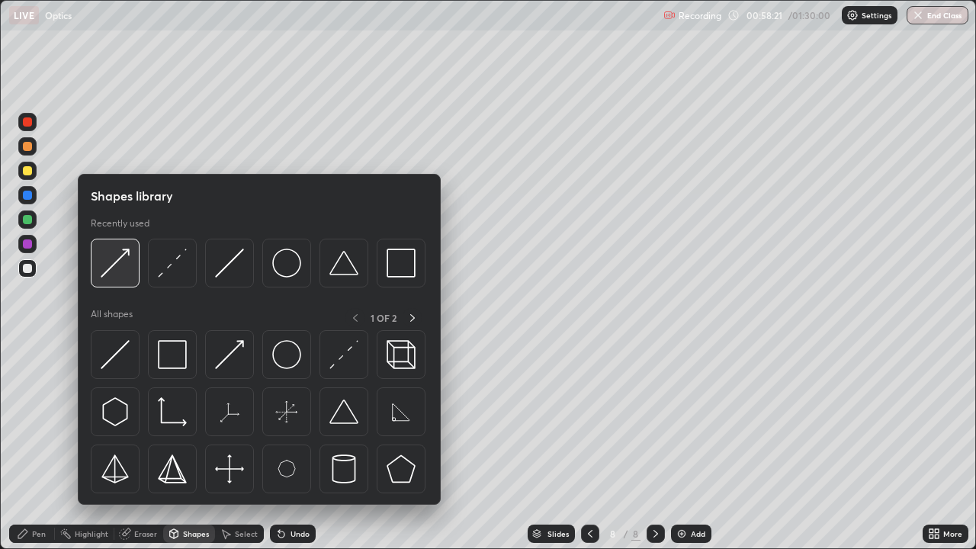
click at [124, 263] on img at bounding box center [115, 263] width 29 height 29
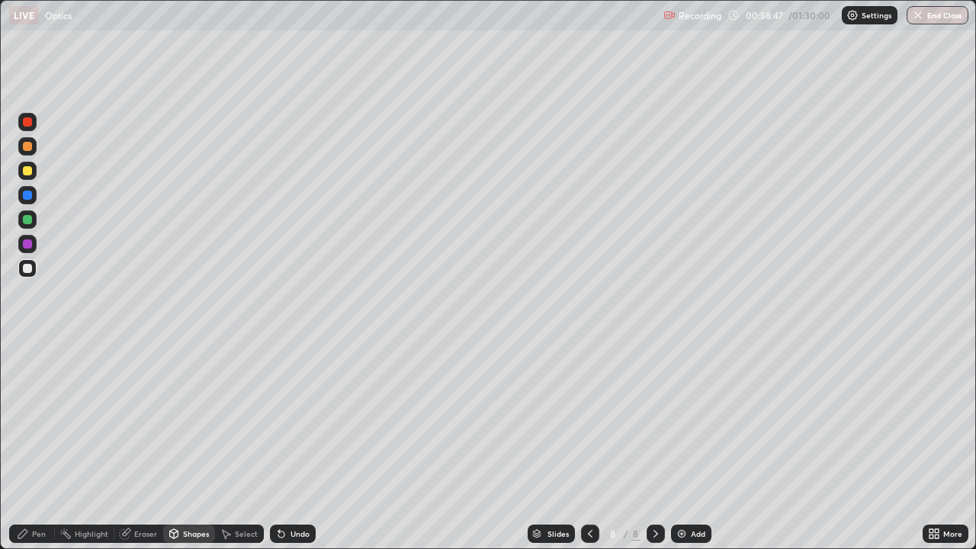
click at [27, 492] on div "Pen" at bounding box center [32, 534] width 46 height 18
click at [27, 272] on div at bounding box center [27, 268] width 9 height 9
click at [31, 240] on div at bounding box center [27, 244] width 18 height 18
click at [27, 269] on div at bounding box center [27, 268] width 9 height 9
click at [30, 221] on div at bounding box center [27, 219] width 9 height 9
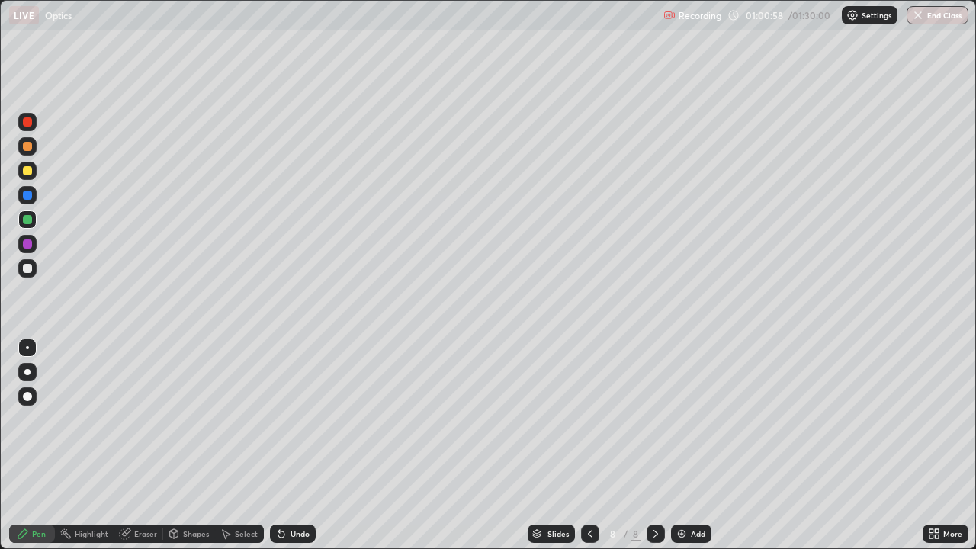
click at [26, 245] on div at bounding box center [27, 244] width 9 height 9
click at [34, 268] on div at bounding box center [27, 268] width 18 height 18
click at [683, 492] on img at bounding box center [682, 534] width 12 height 12
click at [28, 245] on div at bounding box center [27, 244] width 9 height 9
click at [25, 267] on div at bounding box center [27, 268] width 9 height 9
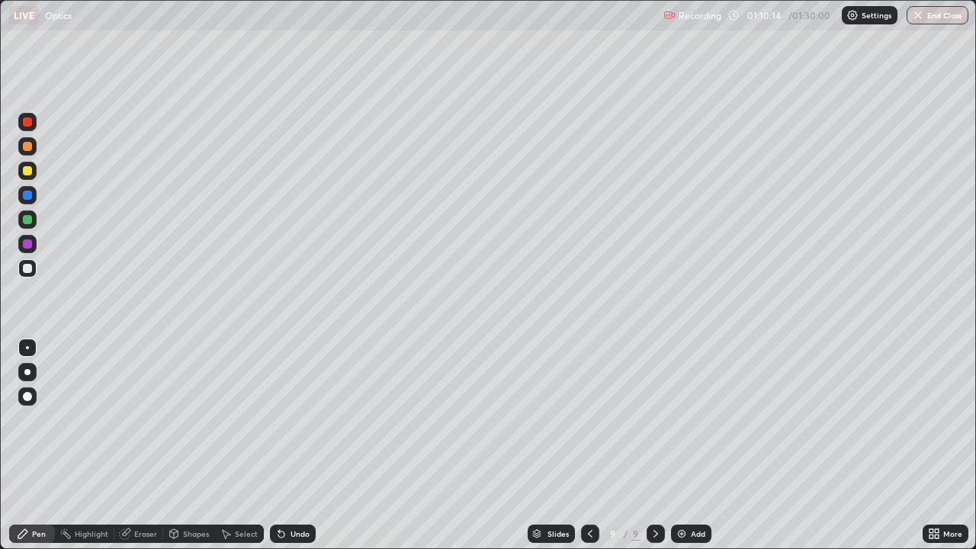
click at [691, 492] on div "Add" at bounding box center [698, 534] width 14 height 8
click at [139, 492] on div "Eraser" at bounding box center [138, 534] width 49 height 18
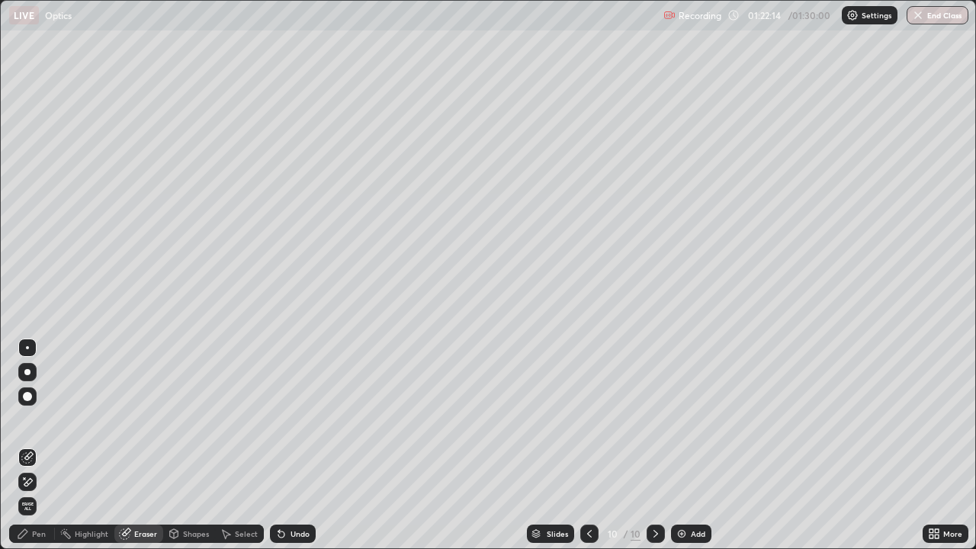
click at [31, 393] on div at bounding box center [27, 397] width 18 height 18
click at [943, 18] on button "End Class" at bounding box center [938, 15] width 62 height 18
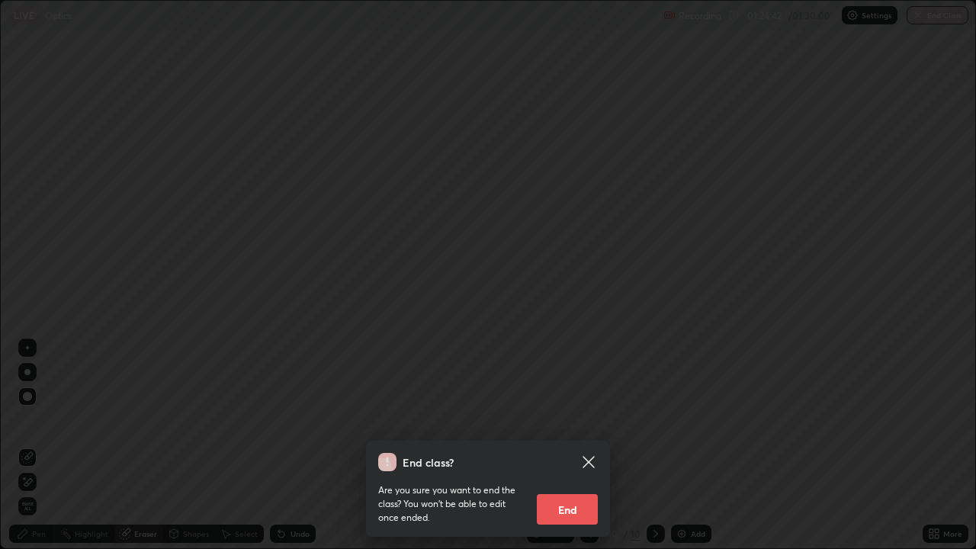
click at [575, 492] on button "End" at bounding box center [567, 509] width 61 height 31
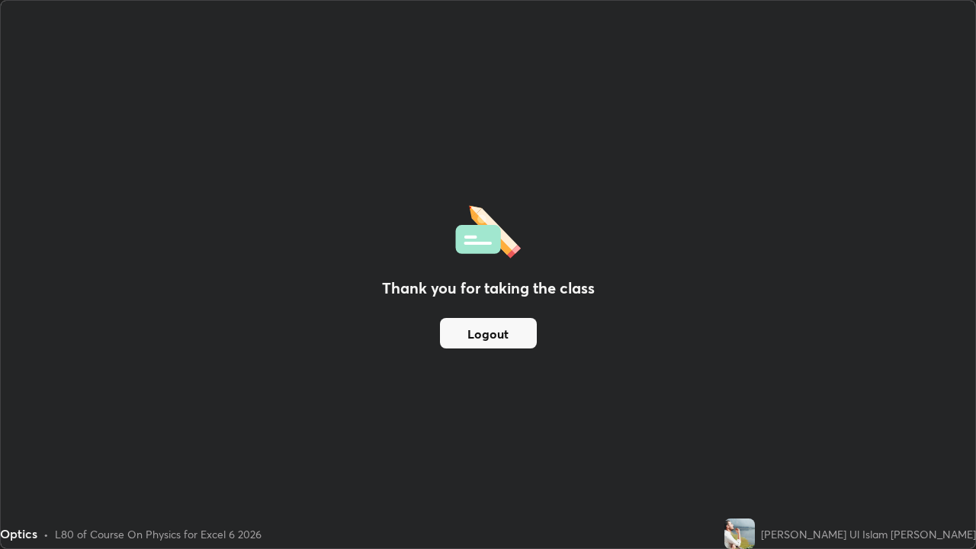
click at [719, 224] on div "Thank you for taking the class Logout" at bounding box center [488, 275] width 975 height 548
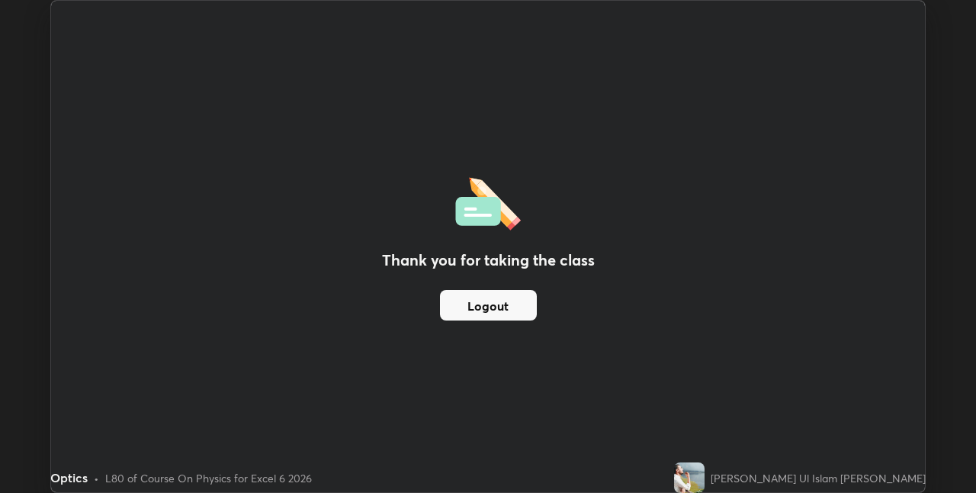
scroll to position [75788, 75305]
